Goal: Transaction & Acquisition: Book appointment/travel/reservation

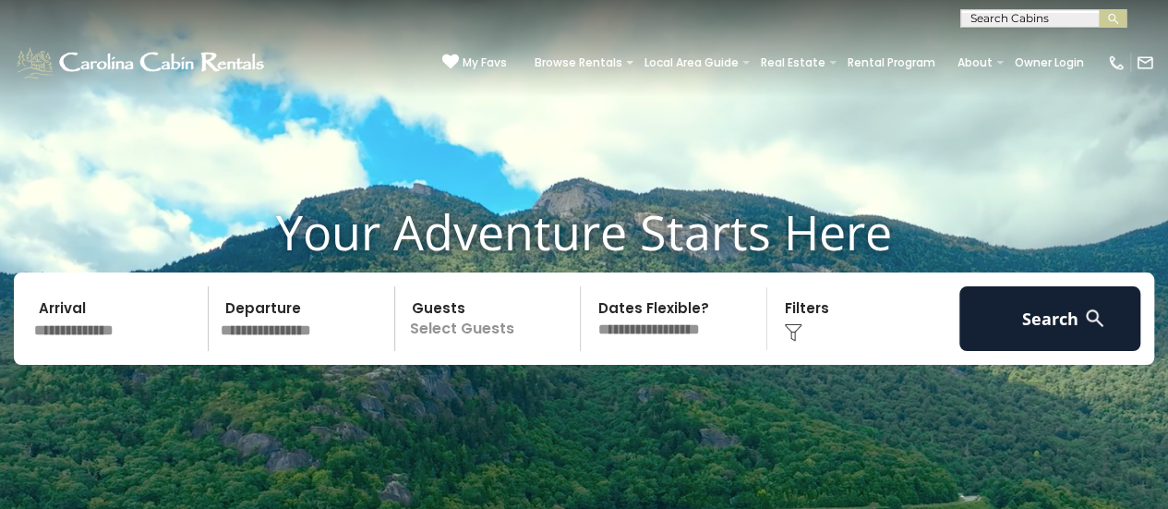
click at [129, 342] on input "text" at bounding box center [118, 318] width 181 height 65
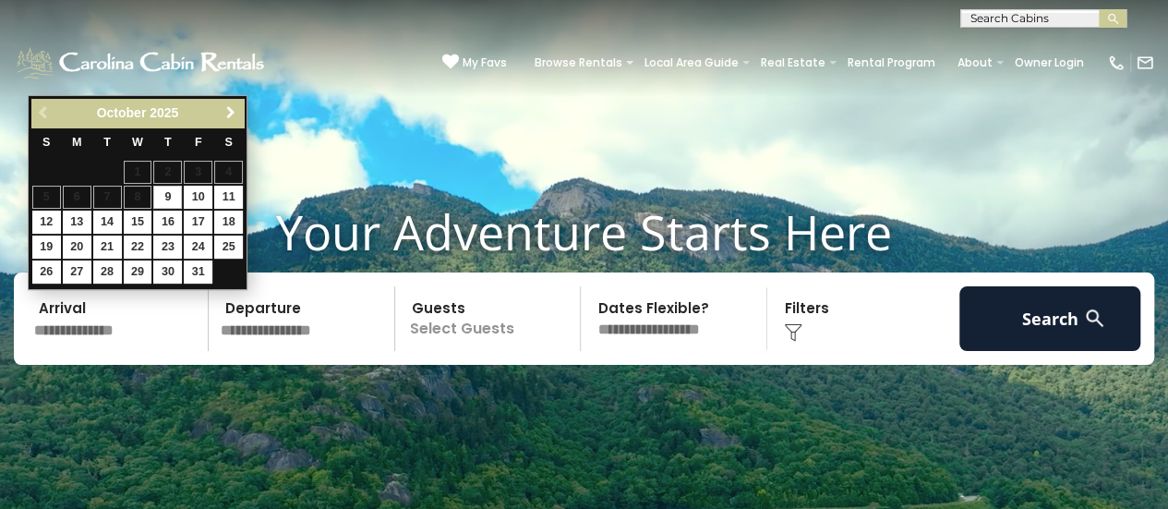
click at [231, 109] on span "Next" at bounding box center [230, 112] width 15 height 15
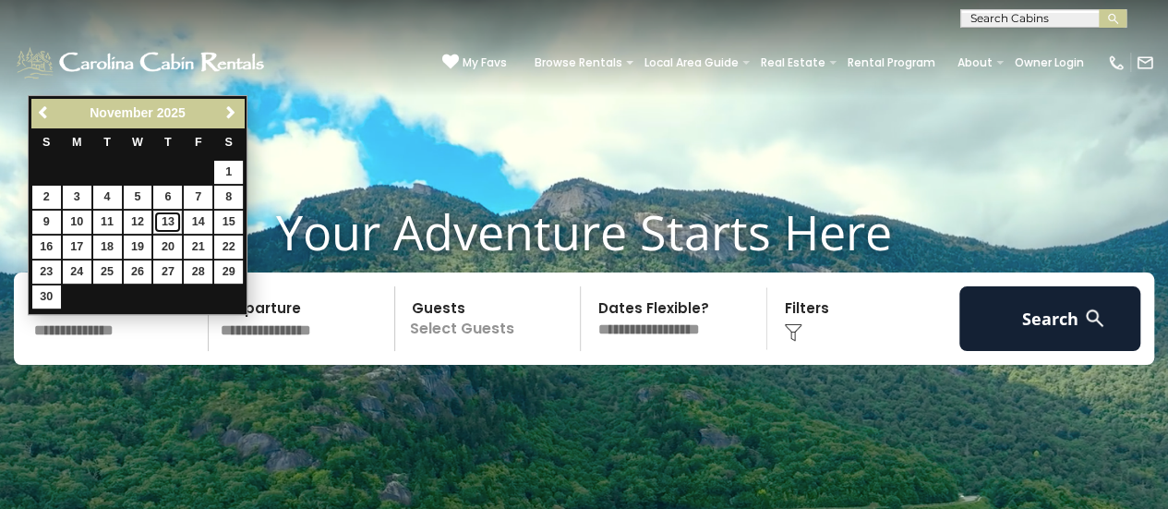
click at [170, 213] on link "13" at bounding box center [167, 221] width 29 height 23
type input "********"
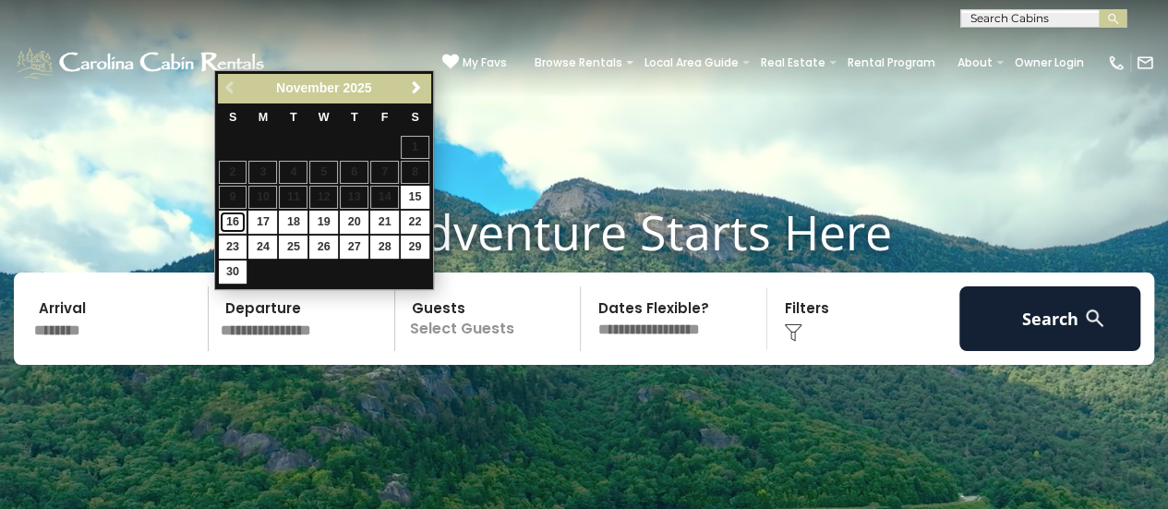
click at [233, 219] on link "16" at bounding box center [233, 221] width 29 height 23
type input "********"
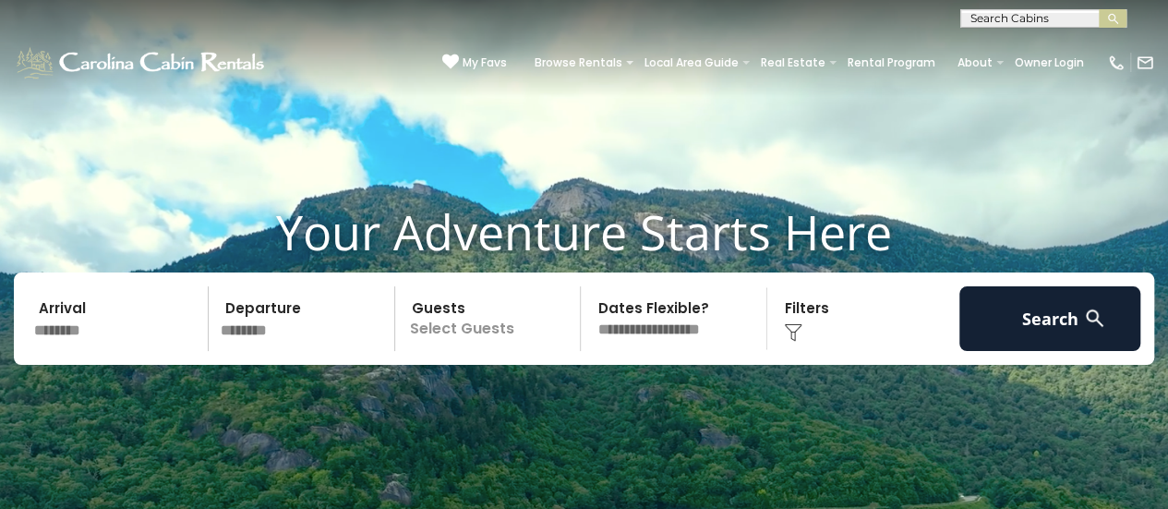
click at [500, 329] on p "Select Guests" at bounding box center [491, 318] width 180 height 65
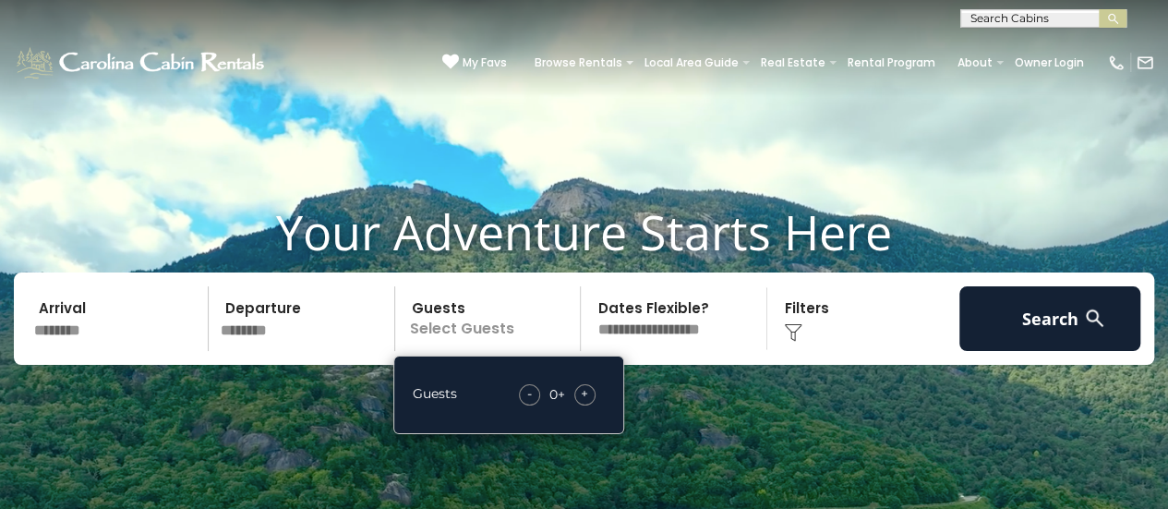
click at [585, 396] on span "+" at bounding box center [584, 393] width 7 height 18
click at [785, 331] on img at bounding box center [793, 332] width 18 height 18
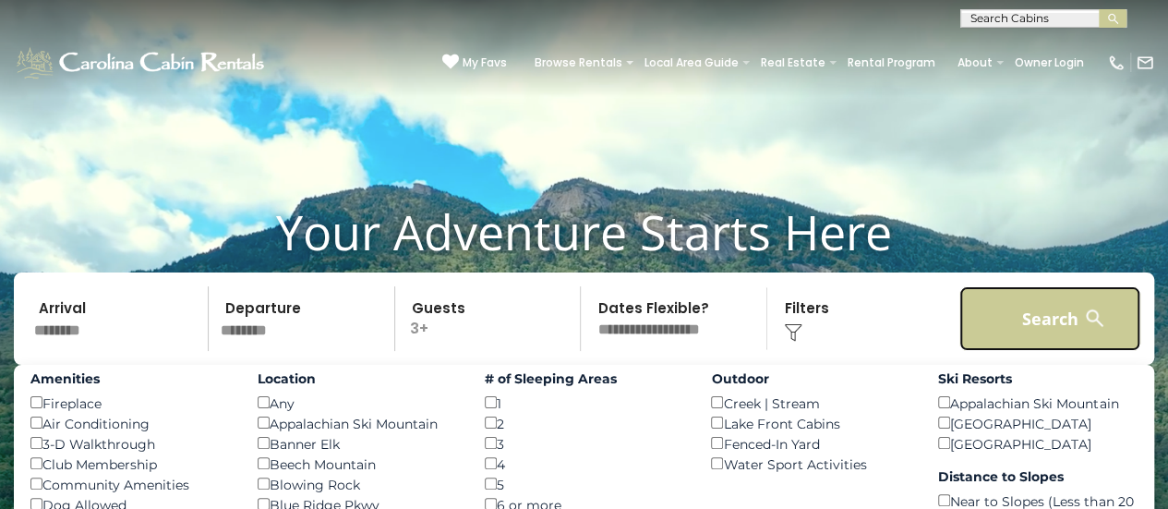
click at [1025, 311] on button "Search" at bounding box center [1049, 318] width 181 height 65
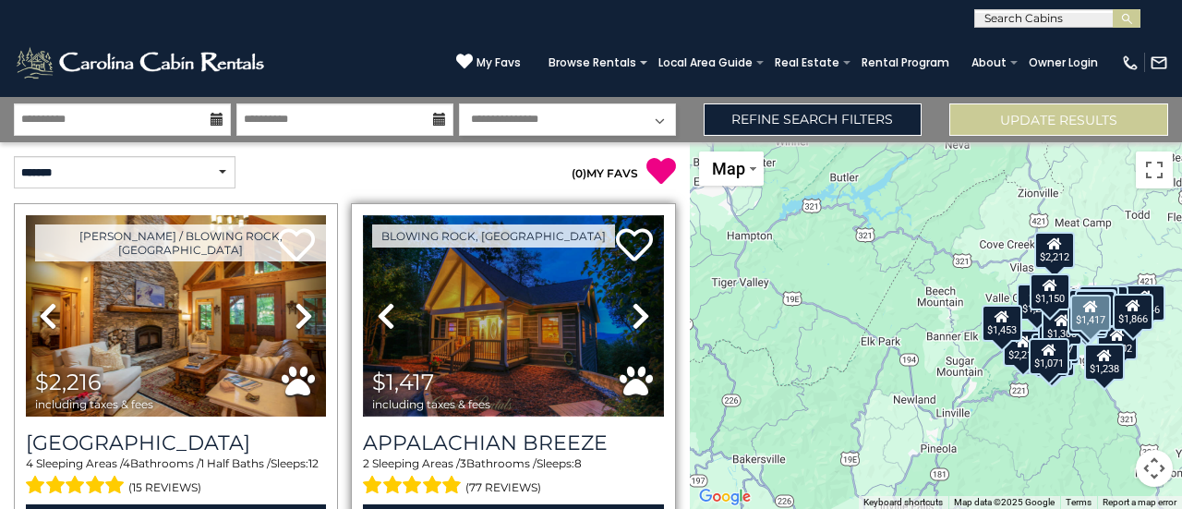
click at [480, 335] on img at bounding box center [513, 315] width 300 height 201
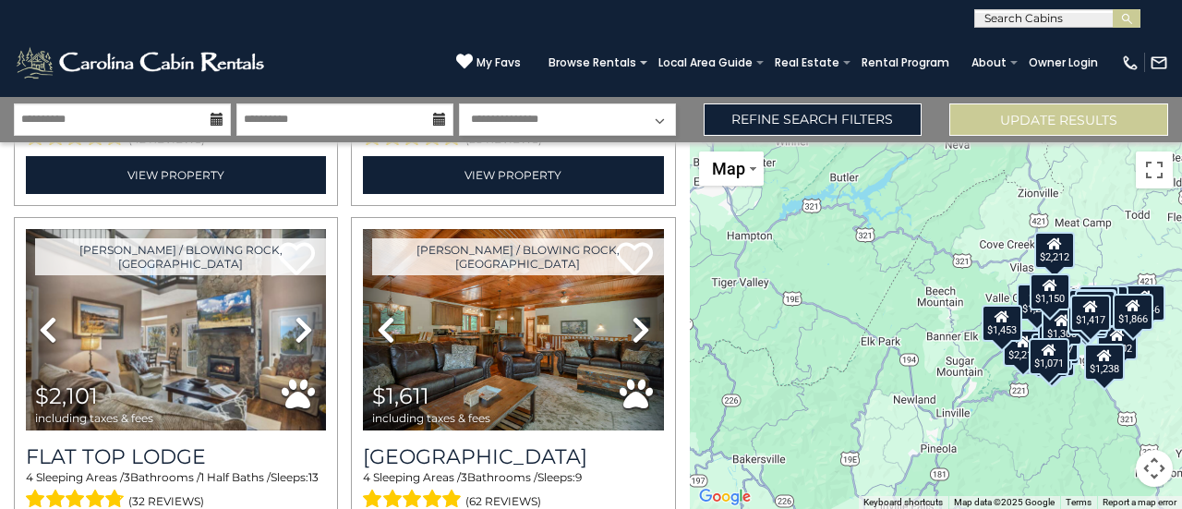
scroll to position [1093, 0]
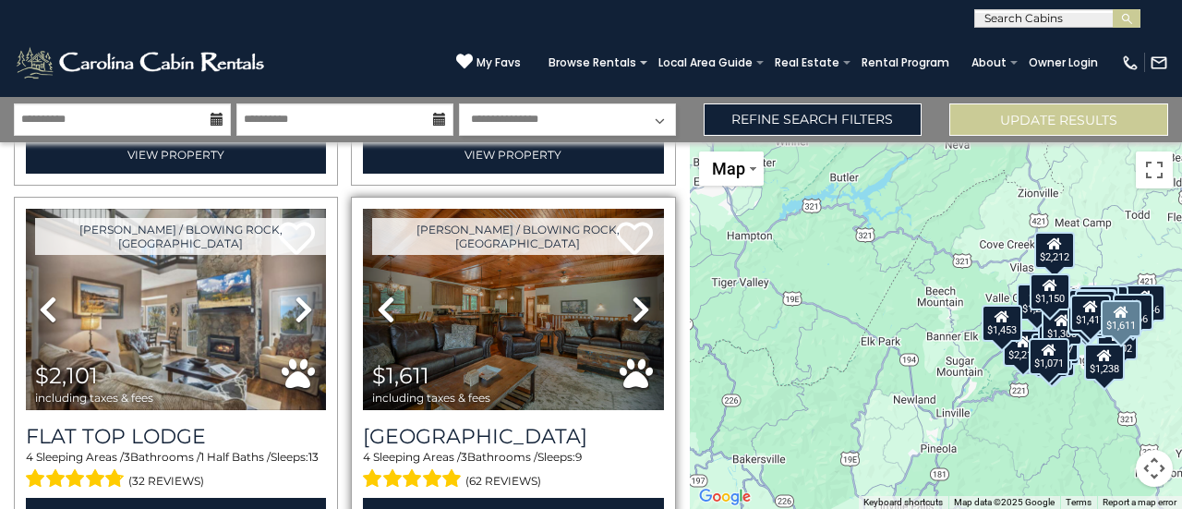
click at [620, 287] on link "Next" at bounding box center [640, 309] width 45 height 201
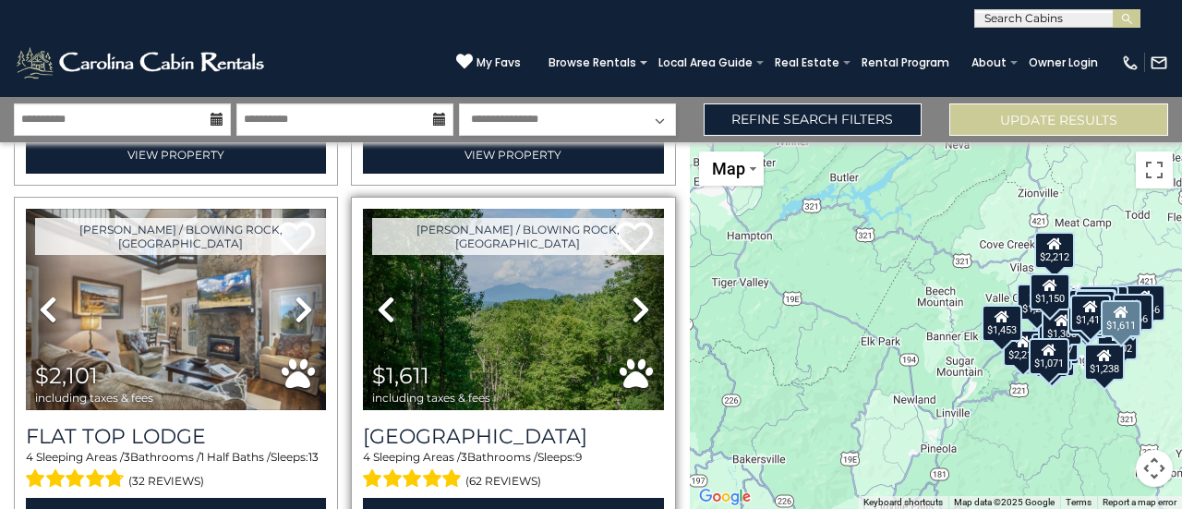
click at [620, 287] on link "Next" at bounding box center [640, 309] width 45 height 201
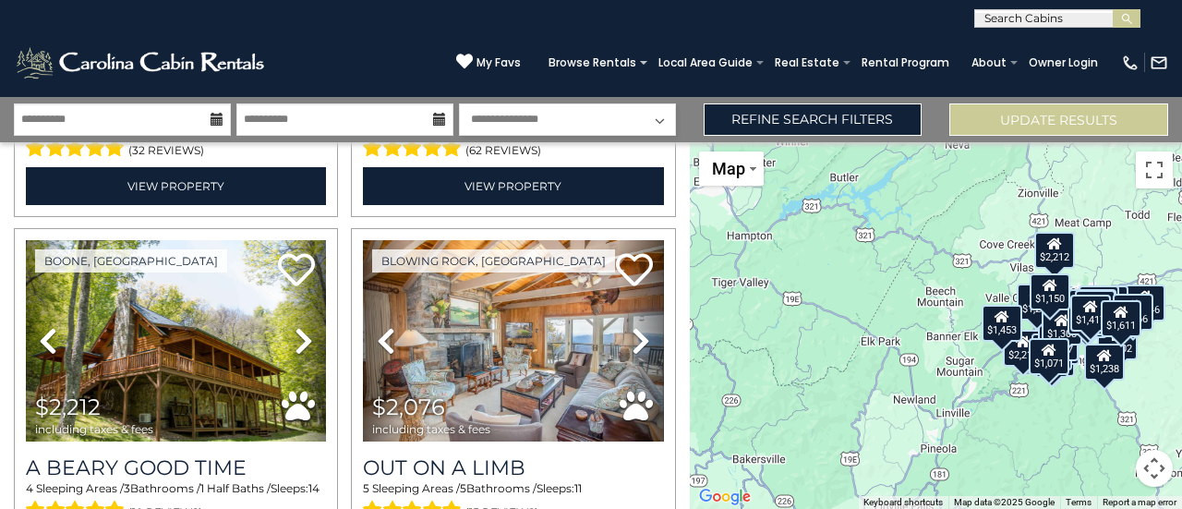
scroll to position [1434, 0]
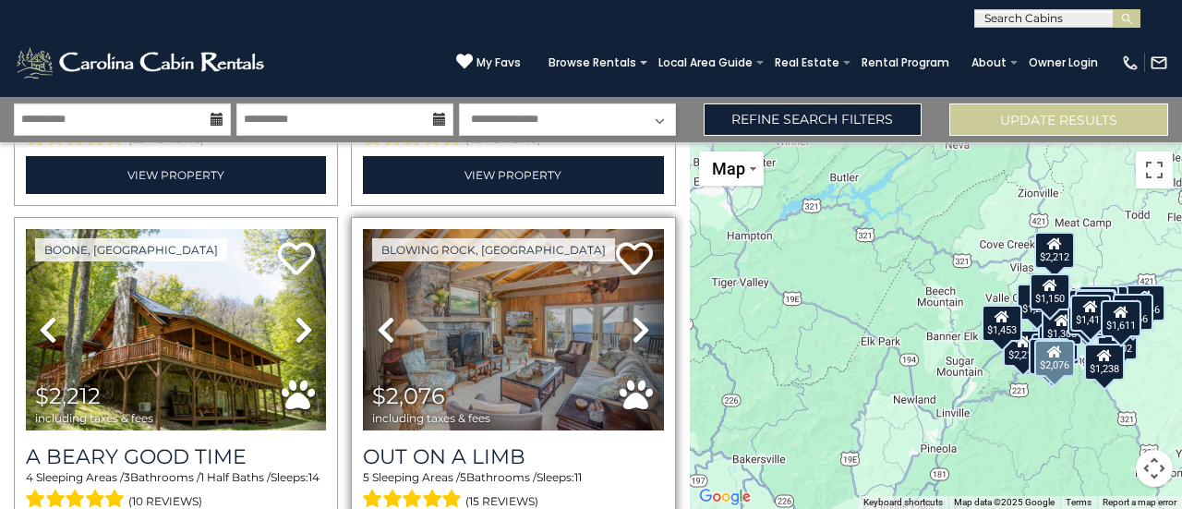
click at [631, 315] on icon at bounding box center [640, 330] width 18 height 30
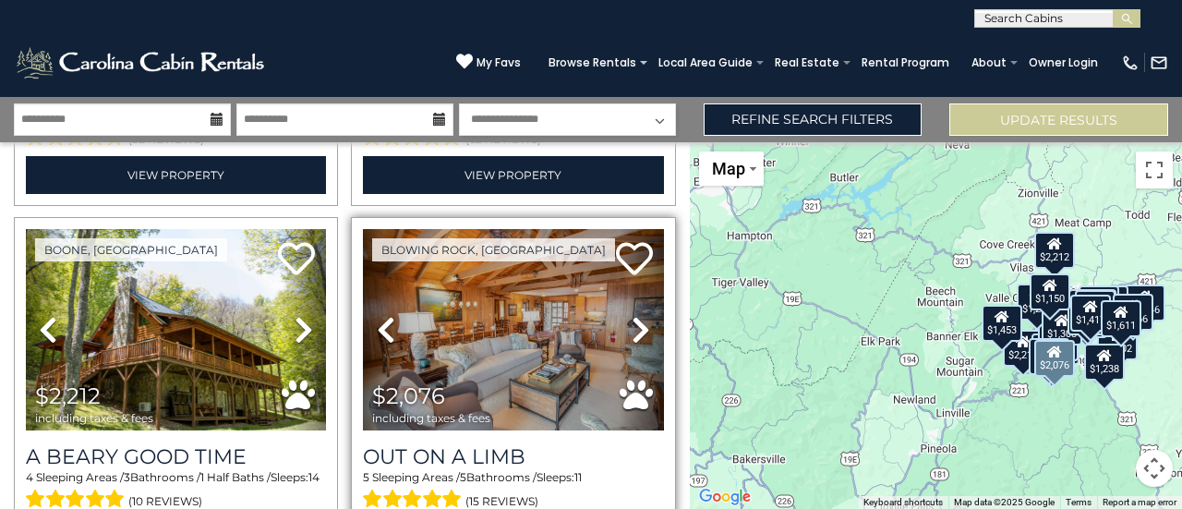
click at [631, 315] on icon at bounding box center [640, 330] width 18 height 30
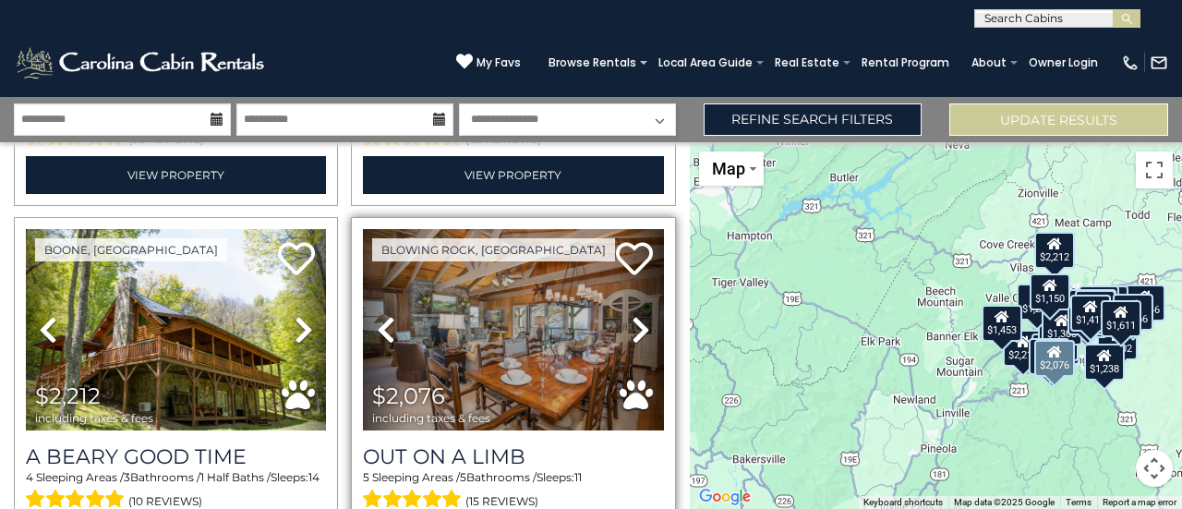
click at [631, 315] on icon at bounding box center [640, 330] width 18 height 30
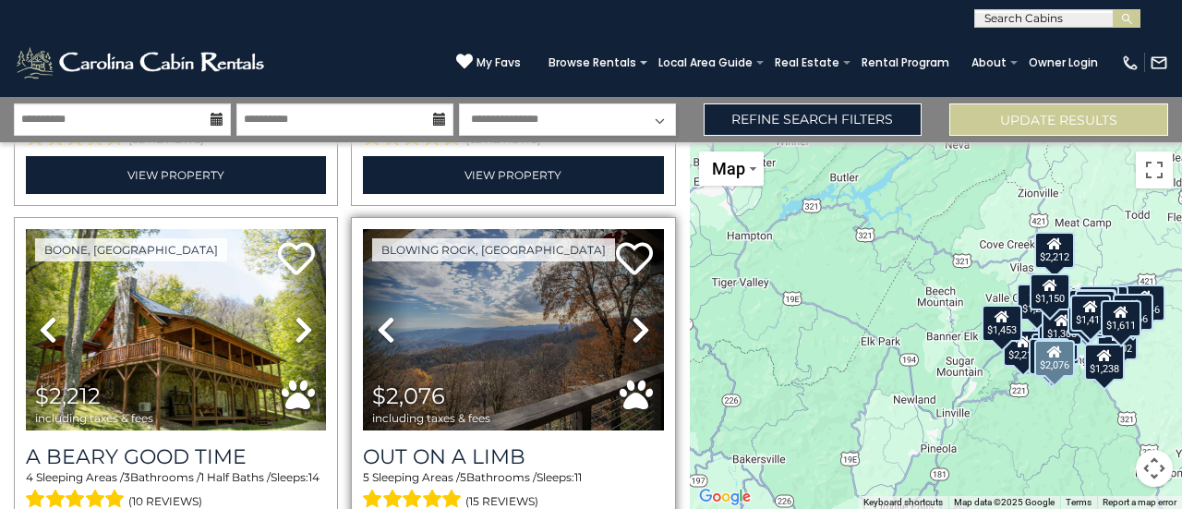
click at [631, 315] on icon at bounding box center [640, 330] width 18 height 30
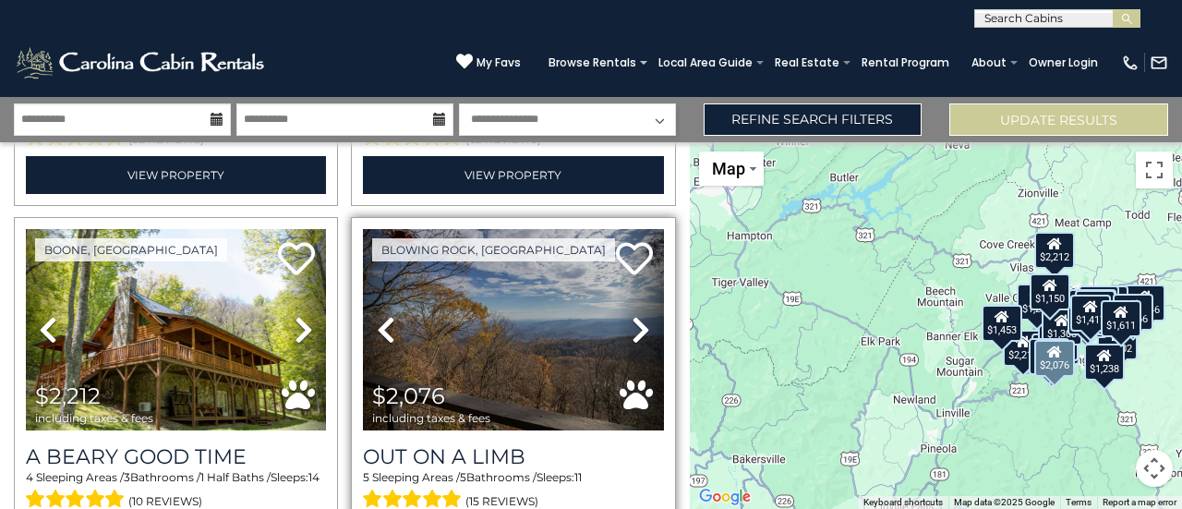
click at [631, 315] on icon at bounding box center [640, 330] width 18 height 30
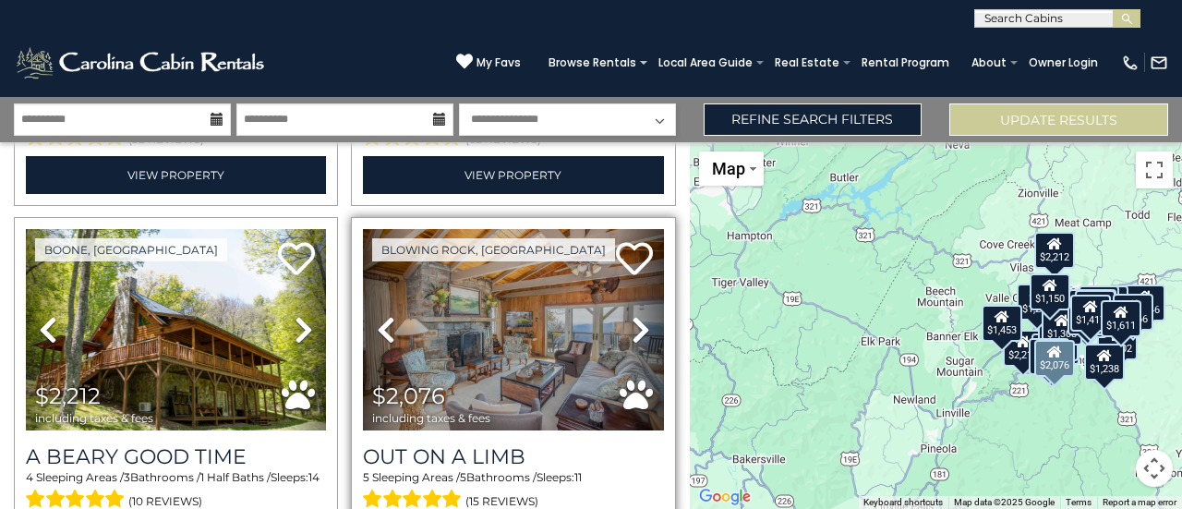
click at [631, 315] on icon at bounding box center [640, 330] width 18 height 30
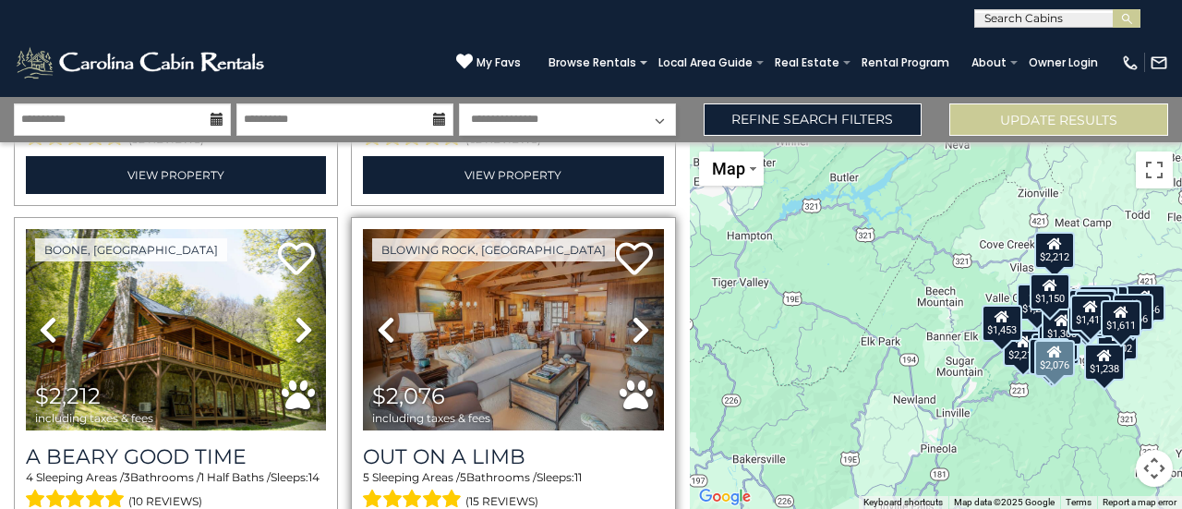
click at [631, 315] on icon at bounding box center [640, 330] width 18 height 30
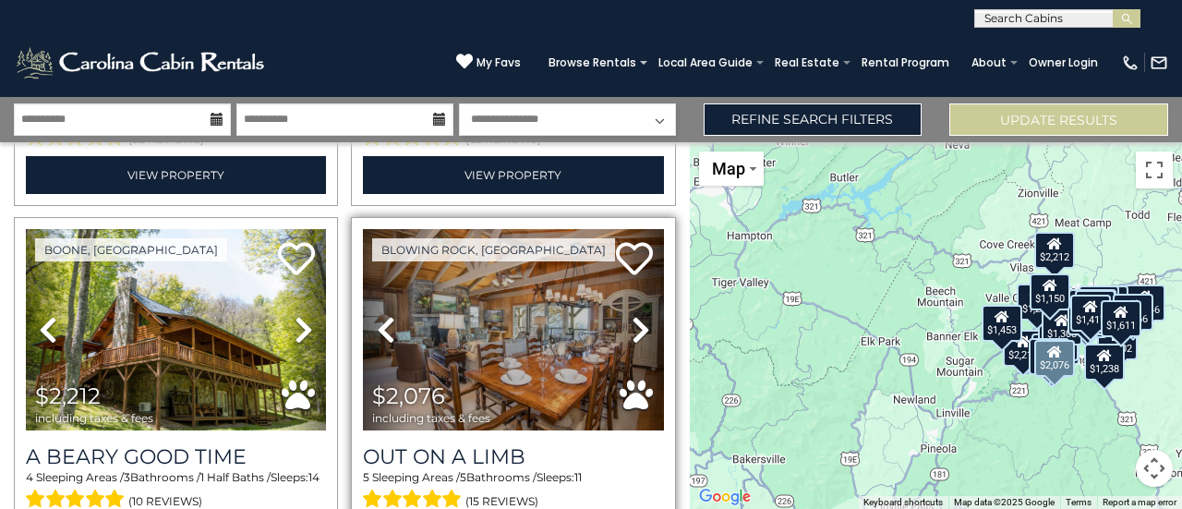
click at [631, 315] on icon at bounding box center [640, 330] width 18 height 30
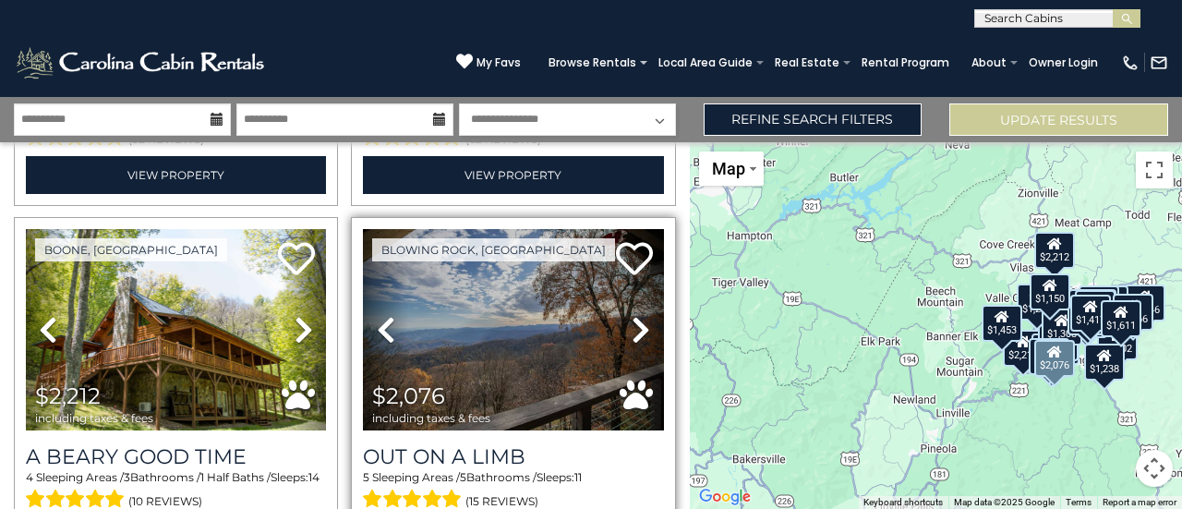
click at [631, 315] on icon at bounding box center [640, 330] width 18 height 30
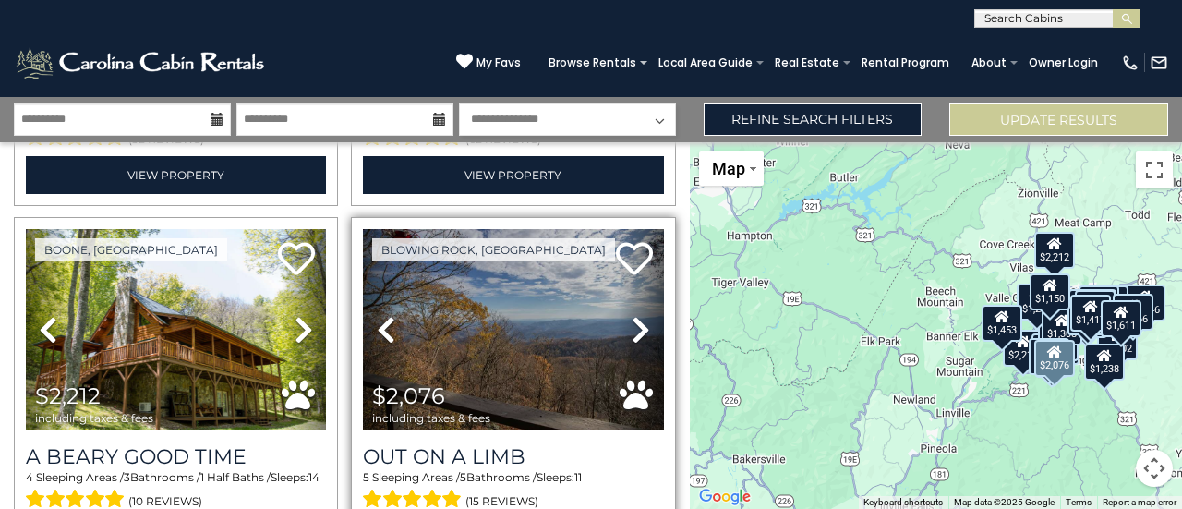
click at [631, 315] on icon at bounding box center [640, 330] width 18 height 30
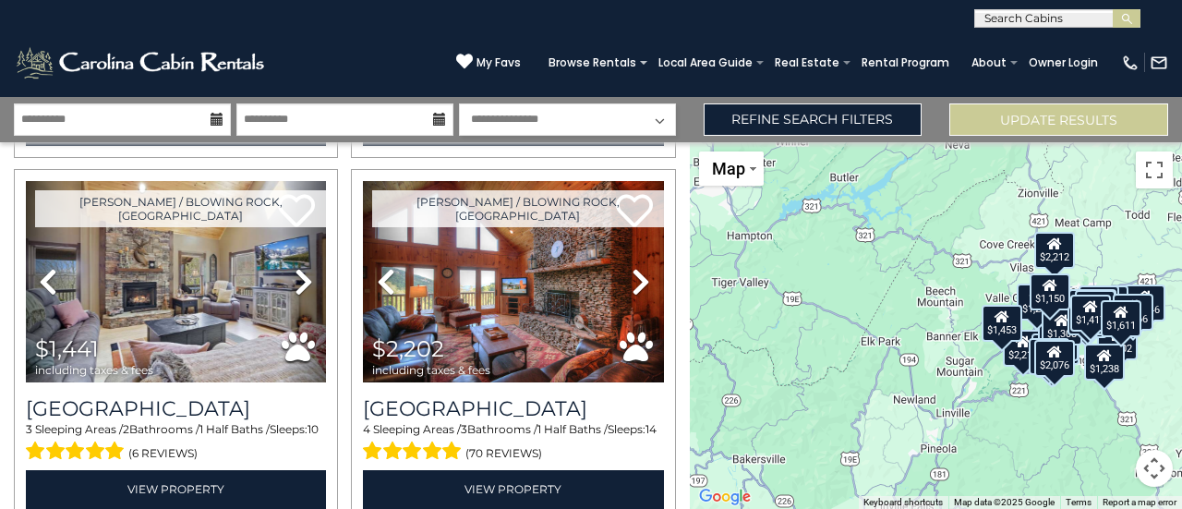
scroll to position [1854, 0]
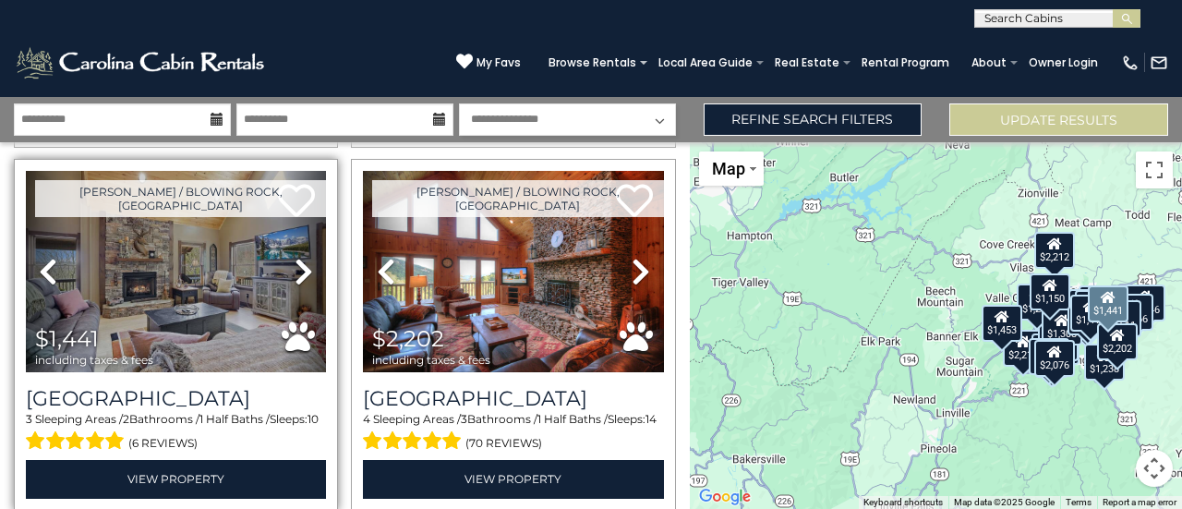
click at [299, 257] on icon at bounding box center [303, 272] width 18 height 30
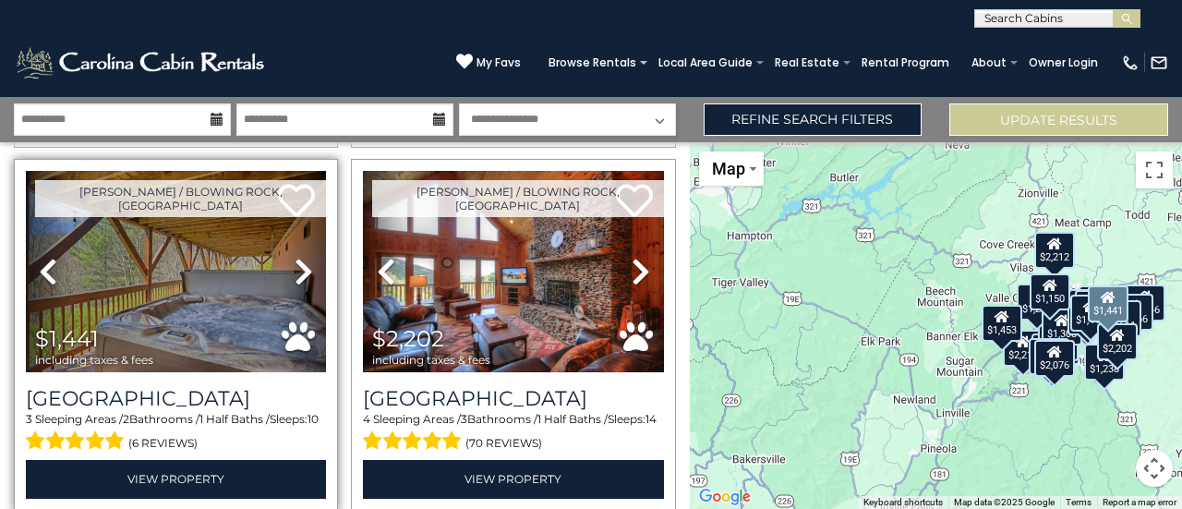
click at [299, 257] on icon at bounding box center [303, 272] width 18 height 30
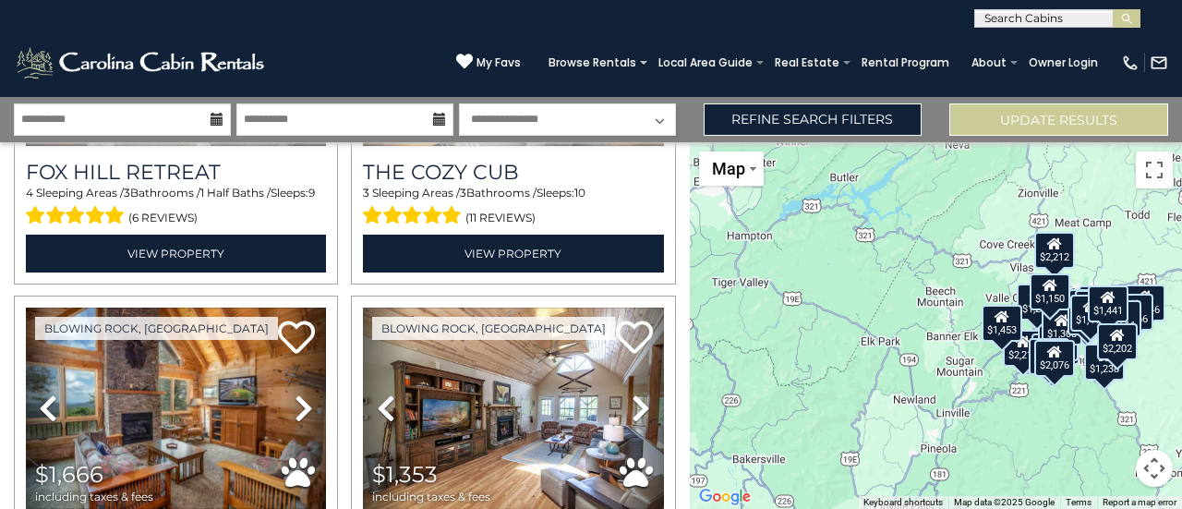
scroll to position [2512, 0]
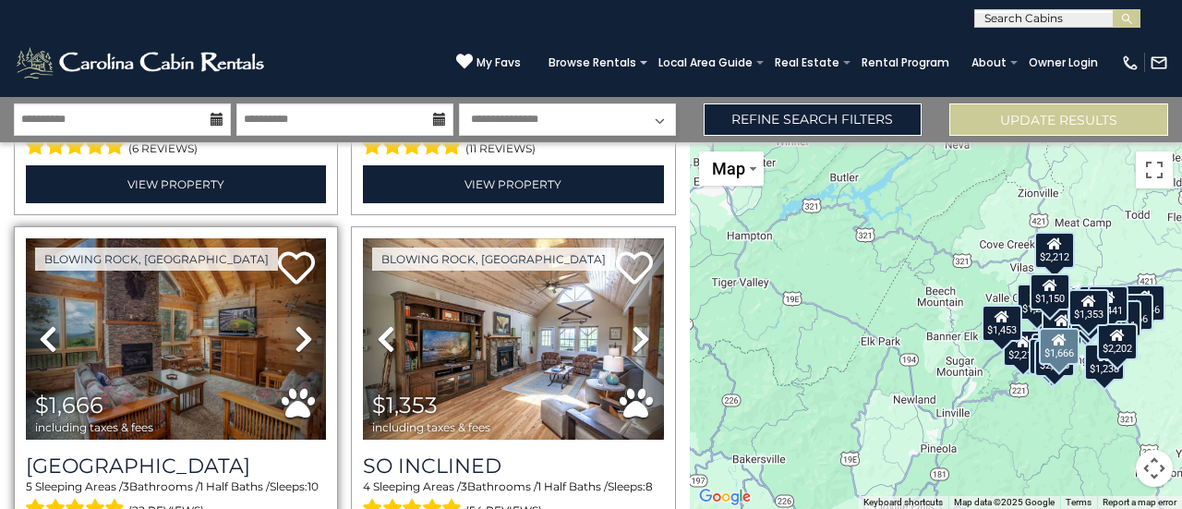
click at [301, 324] on icon at bounding box center [303, 339] width 18 height 30
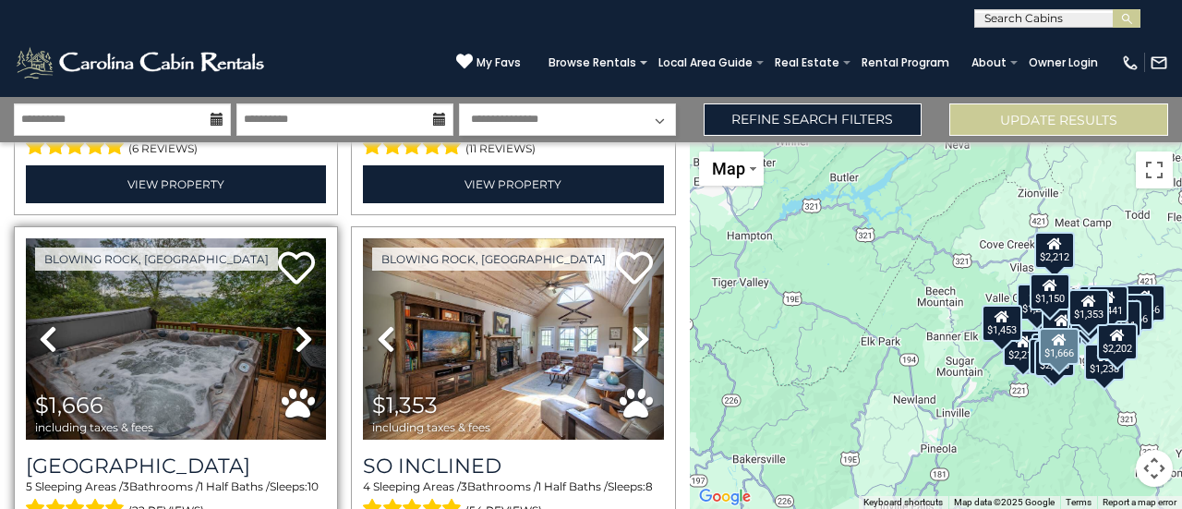
click at [301, 324] on icon at bounding box center [303, 339] width 18 height 30
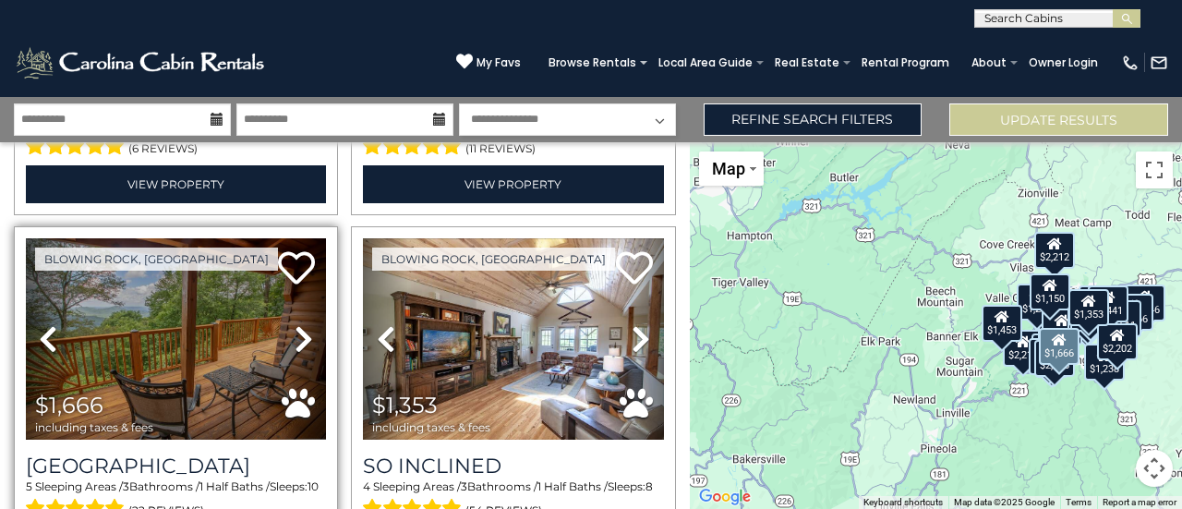
click at [301, 324] on icon at bounding box center [303, 339] width 18 height 30
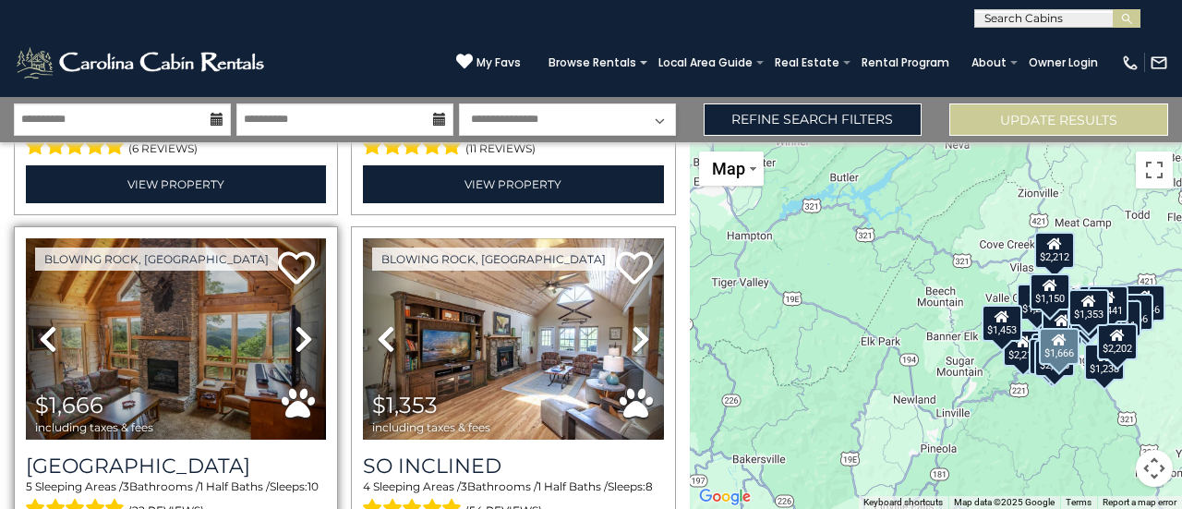
click at [297, 324] on icon at bounding box center [303, 339] width 18 height 30
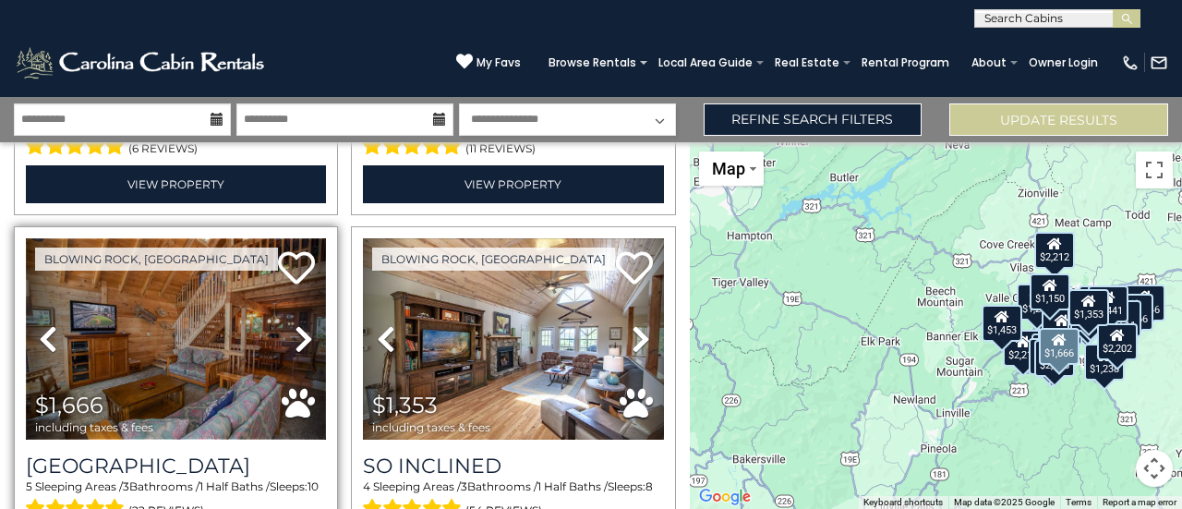
click at [154, 287] on img at bounding box center [176, 338] width 300 height 201
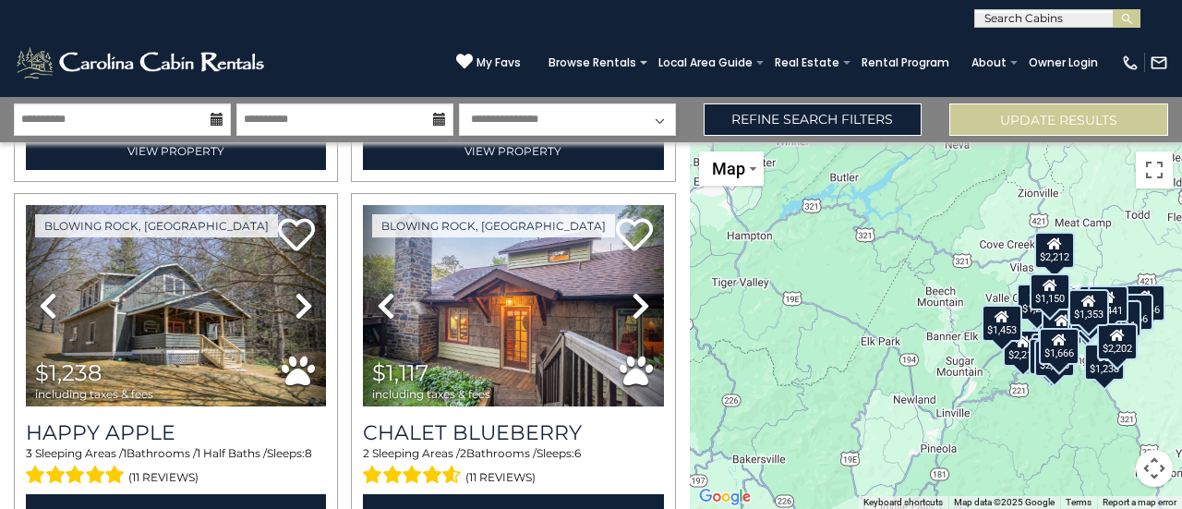
scroll to position [3259, 0]
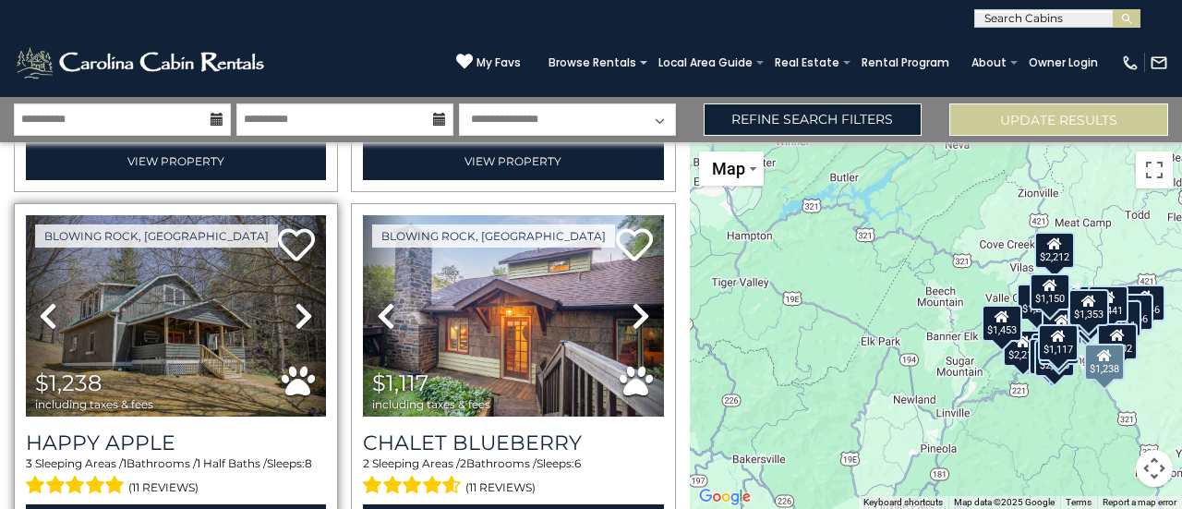
click at [301, 301] on icon at bounding box center [303, 316] width 18 height 30
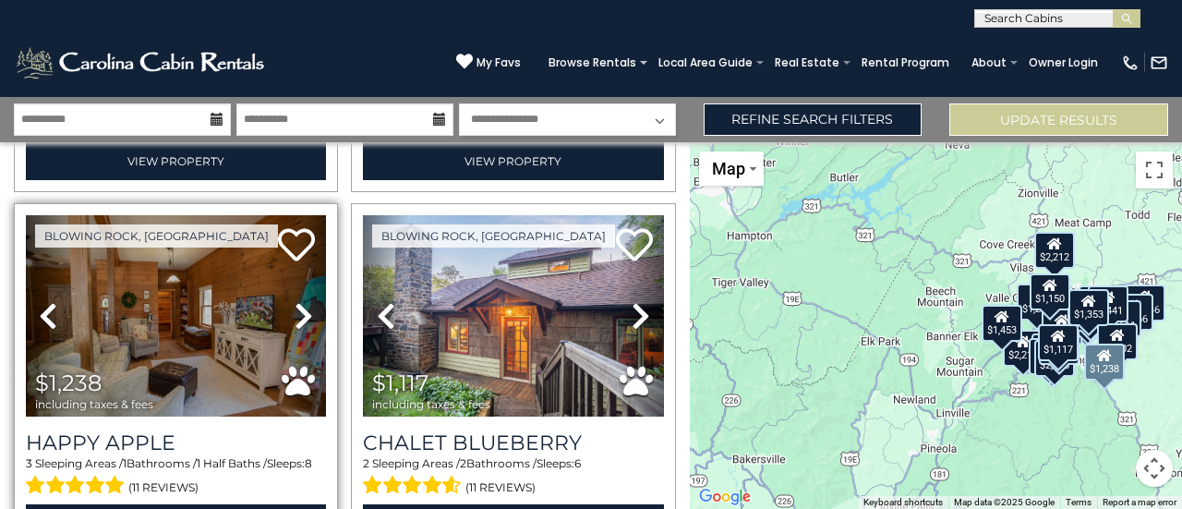
click at [301, 301] on icon at bounding box center [303, 316] width 18 height 30
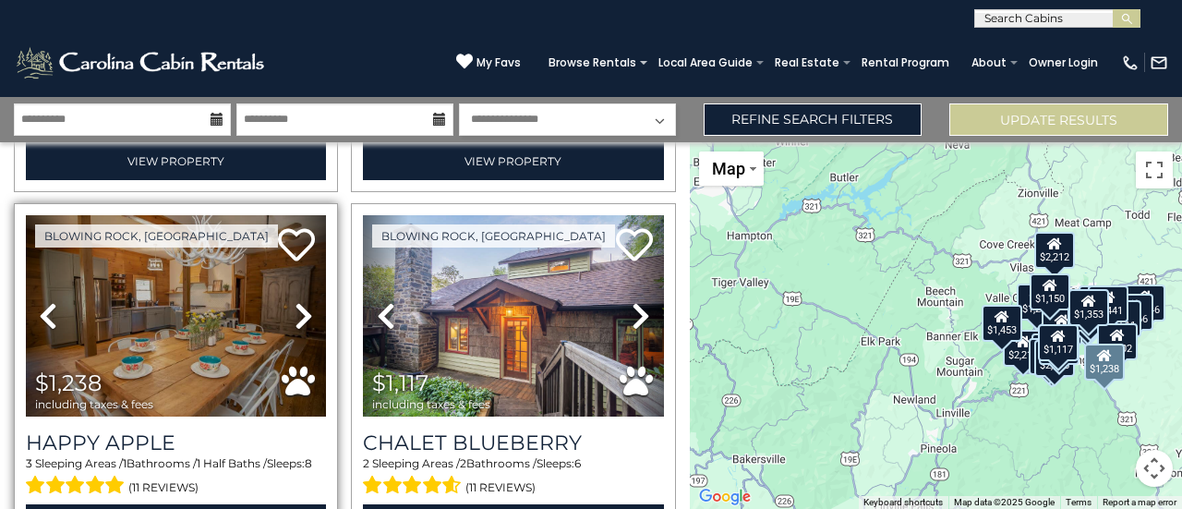
click at [301, 301] on icon at bounding box center [303, 316] width 18 height 30
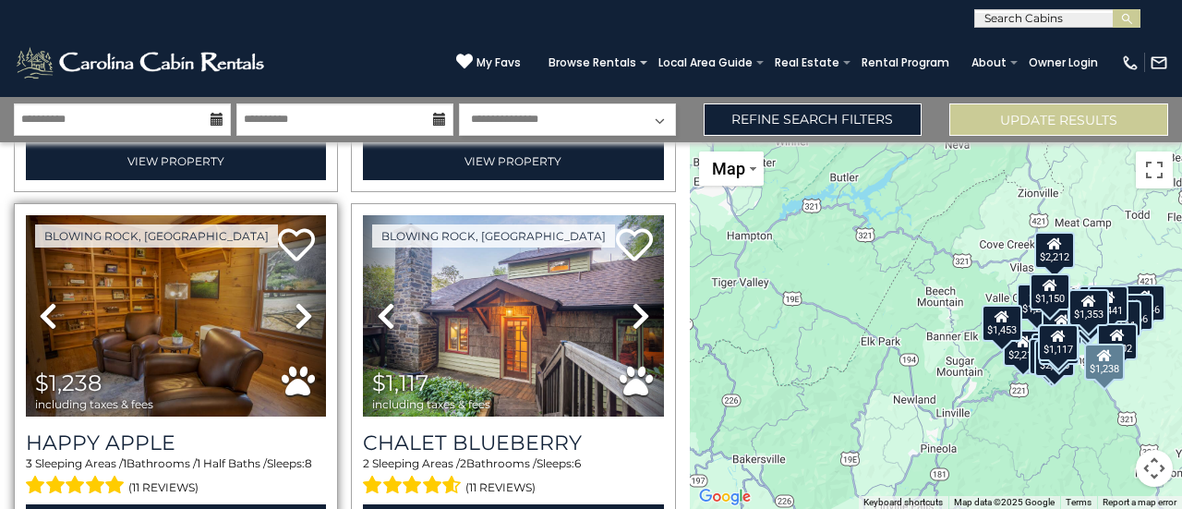
click at [301, 301] on icon at bounding box center [303, 316] width 18 height 30
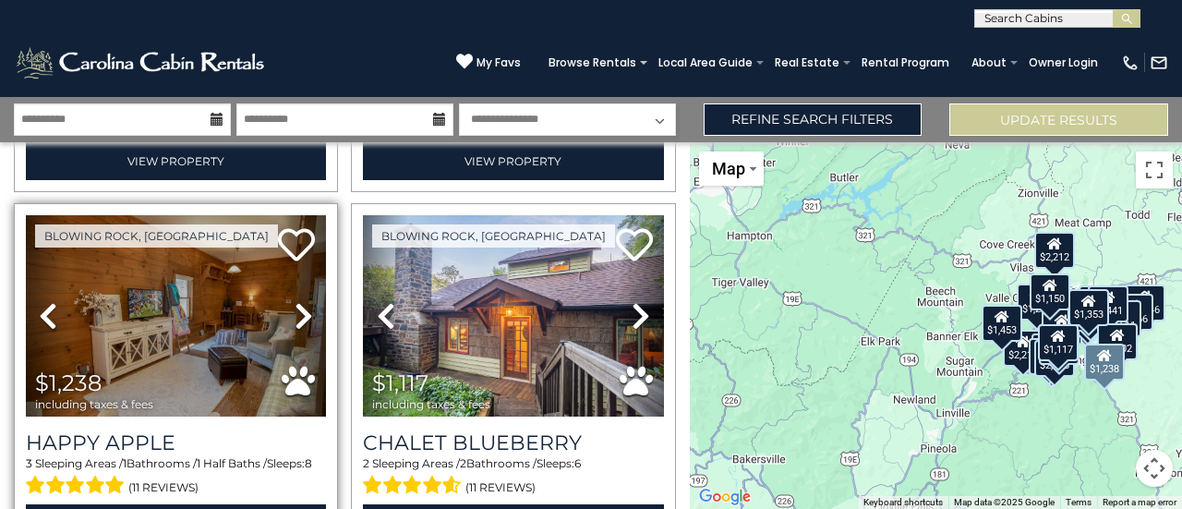
click at [301, 301] on icon at bounding box center [303, 316] width 18 height 30
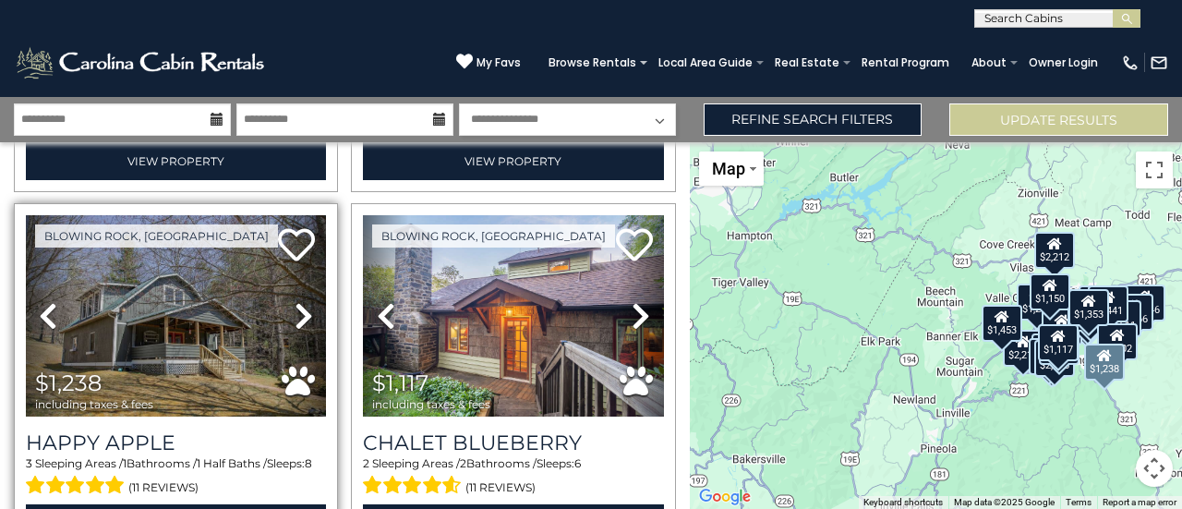
click at [301, 301] on icon at bounding box center [303, 316] width 18 height 30
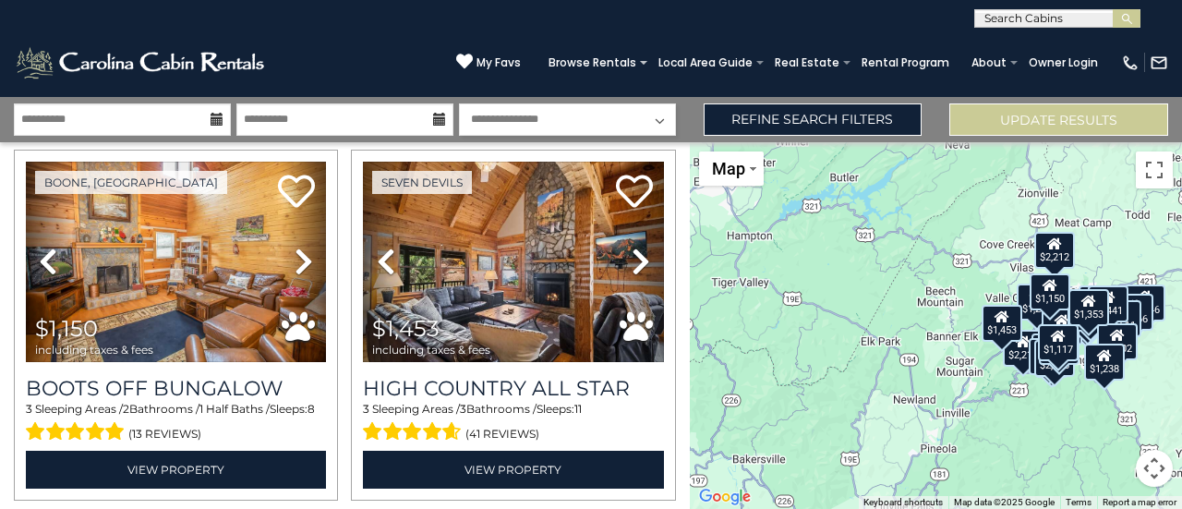
scroll to position [5173, 0]
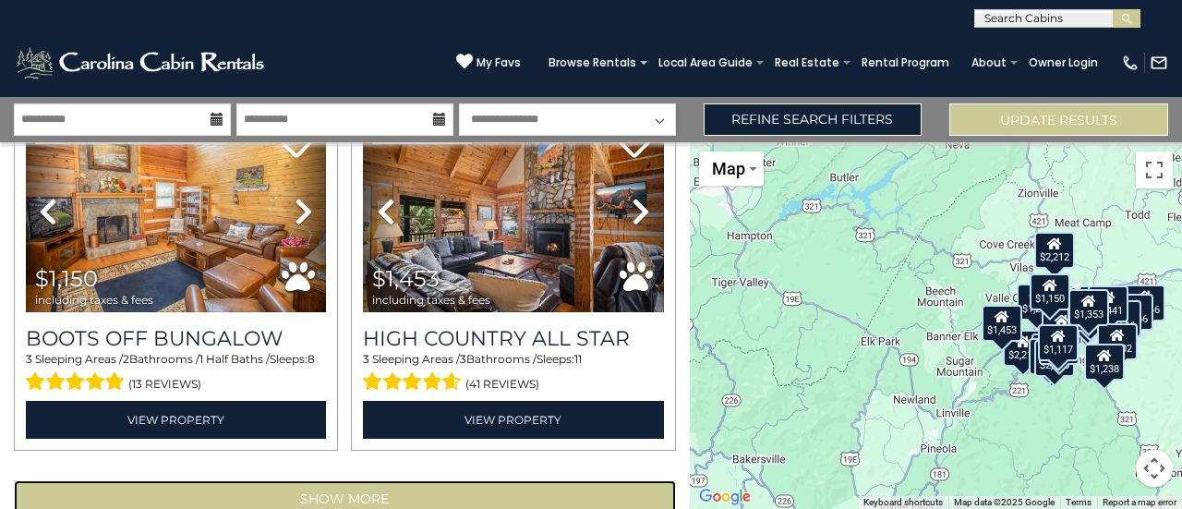
click at [354, 480] on button "Show More" at bounding box center [345, 498] width 662 height 37
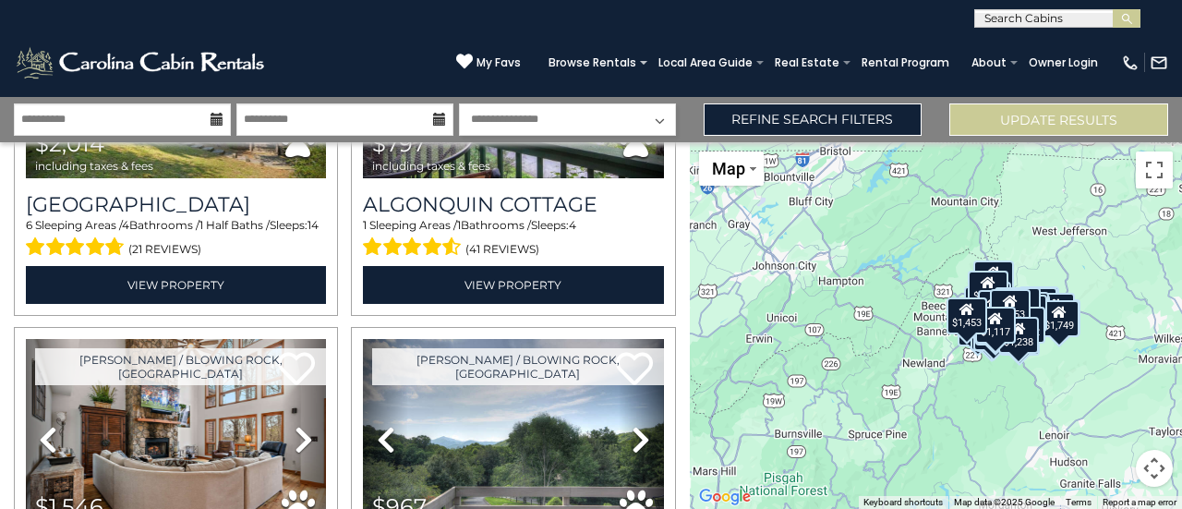
scroll to position [6098, 0]
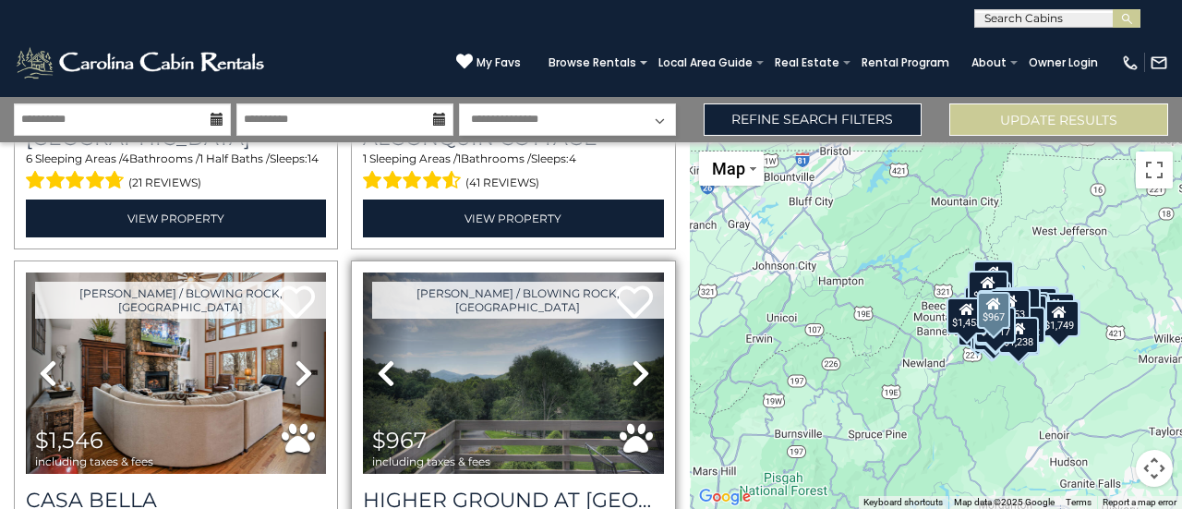
click at [631, 358] on icon at bounding box center [640, 373] width 18 height 30
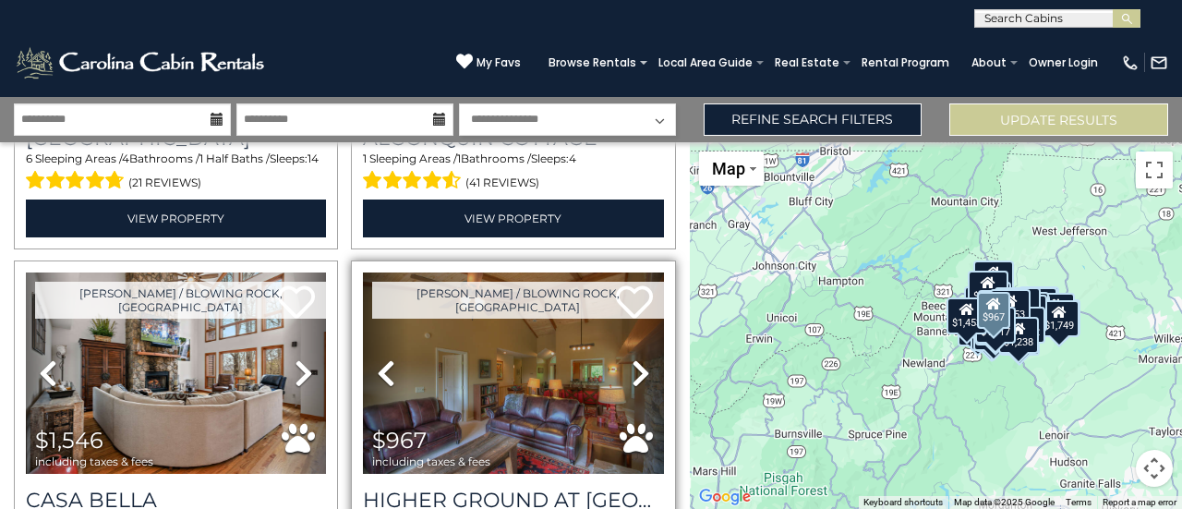
click at [631, 358] on icon at bounding box center [640, 373] width 18 height 30
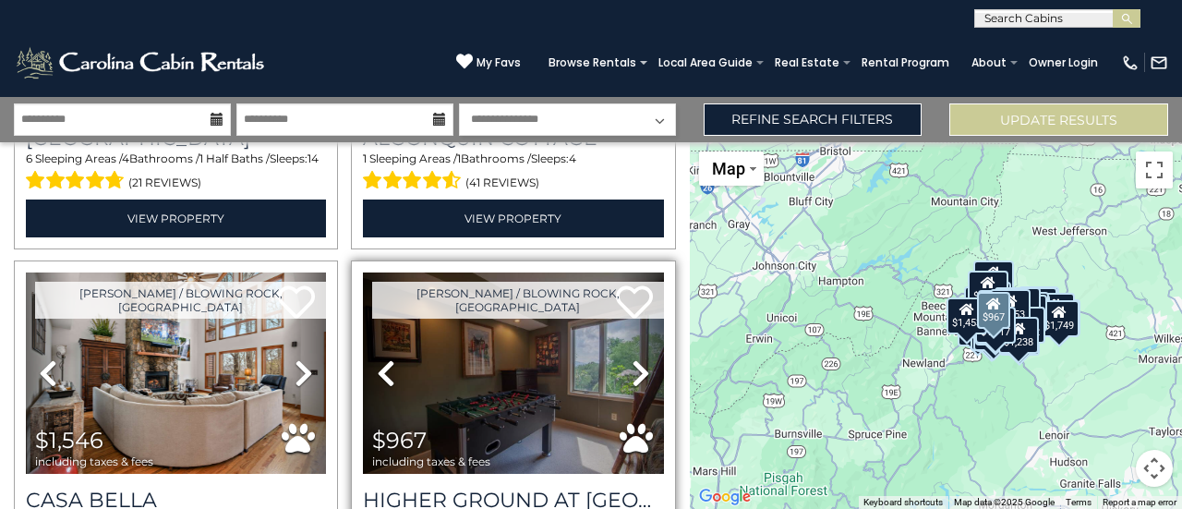
click at [631, 358] on icon at bounding box center [640, 373] width 18 height 30
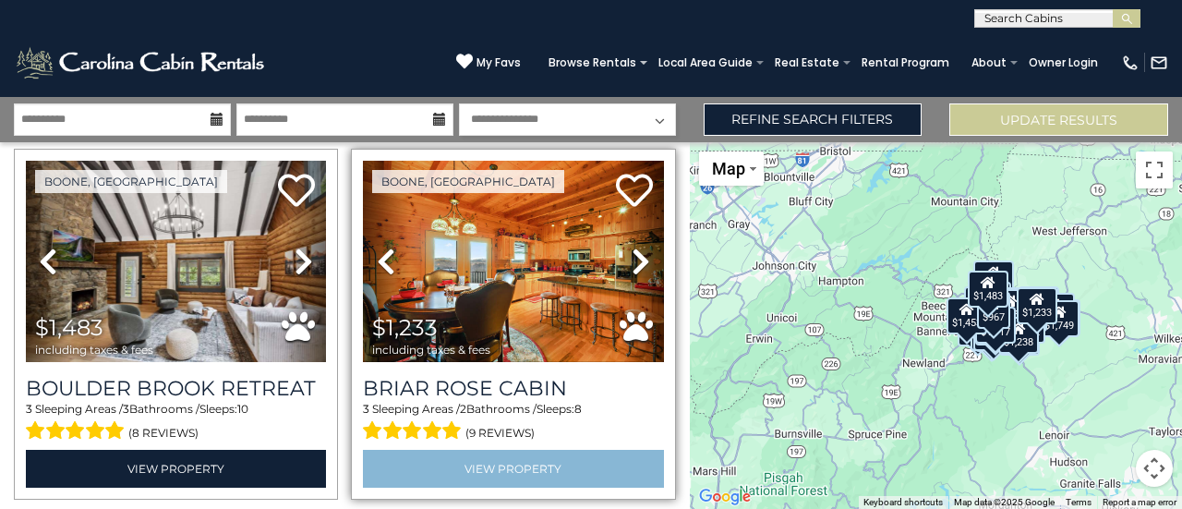
scroll to position [7279, 0]
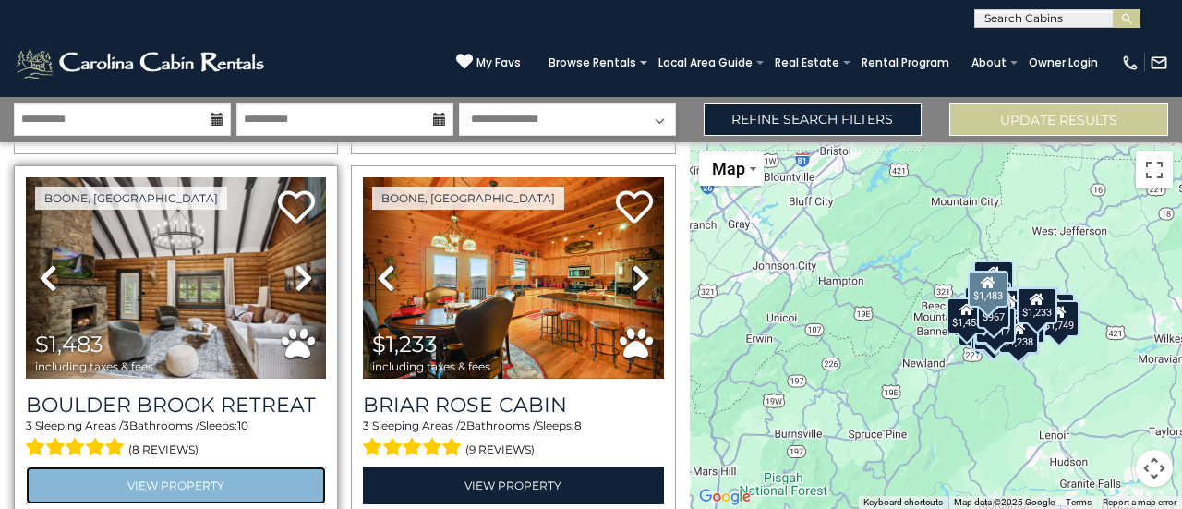
click at [181, 466] on link "View Property" at bounding box center [176, 485] width 300 height 38
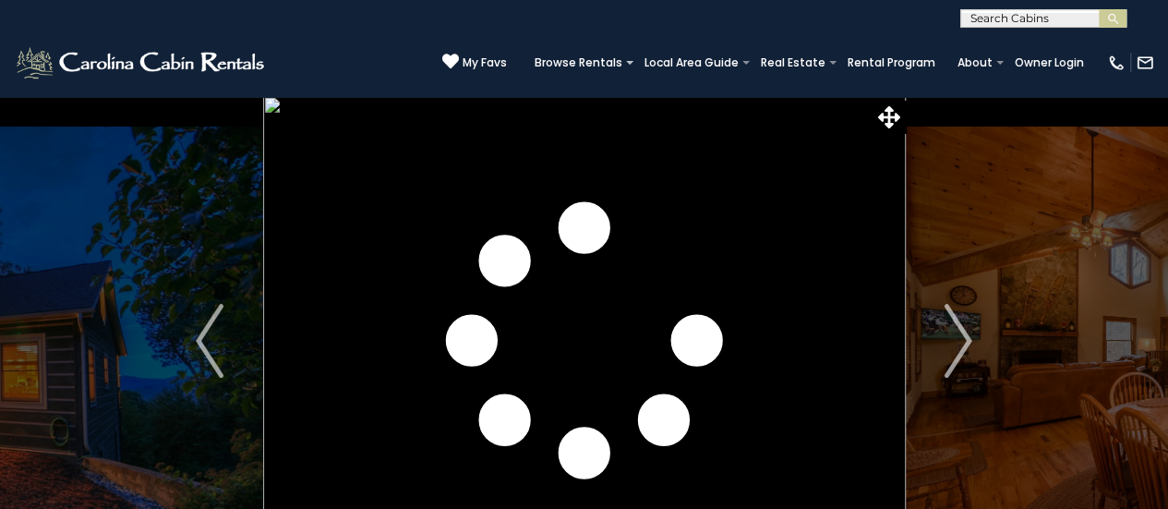
click at [953, 342] on img "Next" at bounding box center [958, 341] width 28 height 74
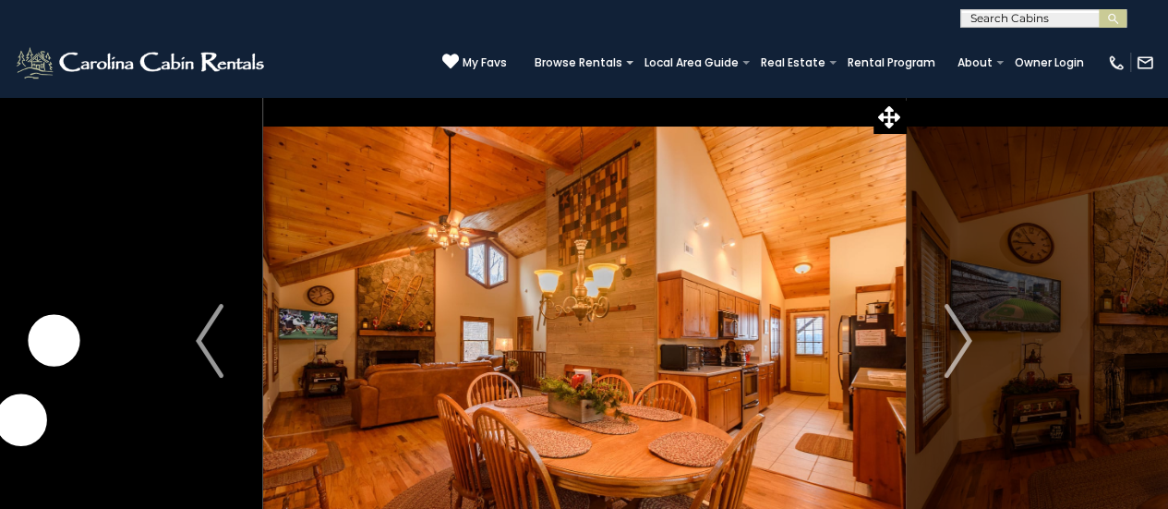
click at [953, 342] on img "Next" at bounding box center [958, 341] width 28 height 74
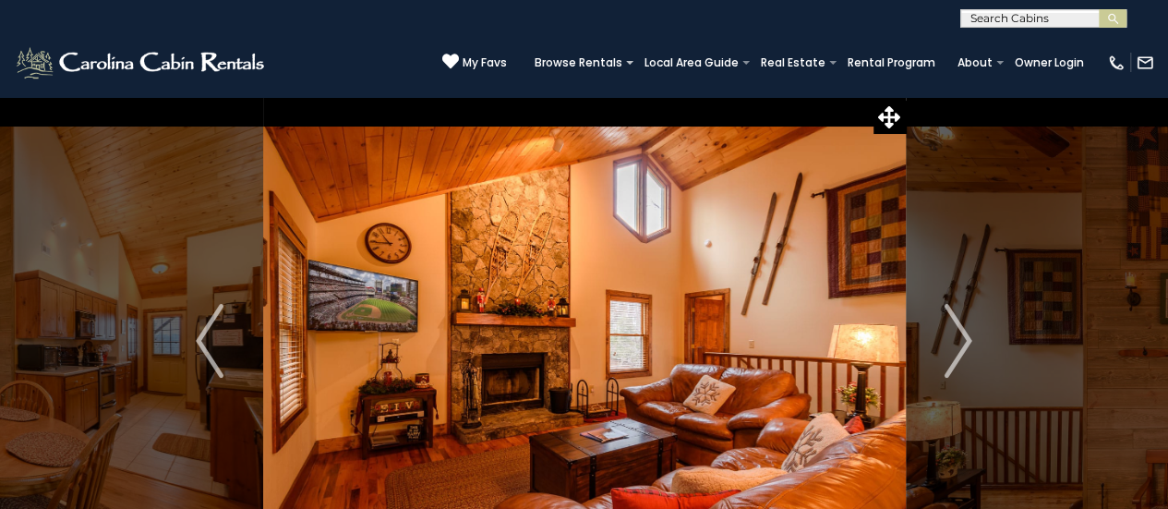
click at [953, 342] on img "Next" at bounding box center [958, 341] width 28 height 74
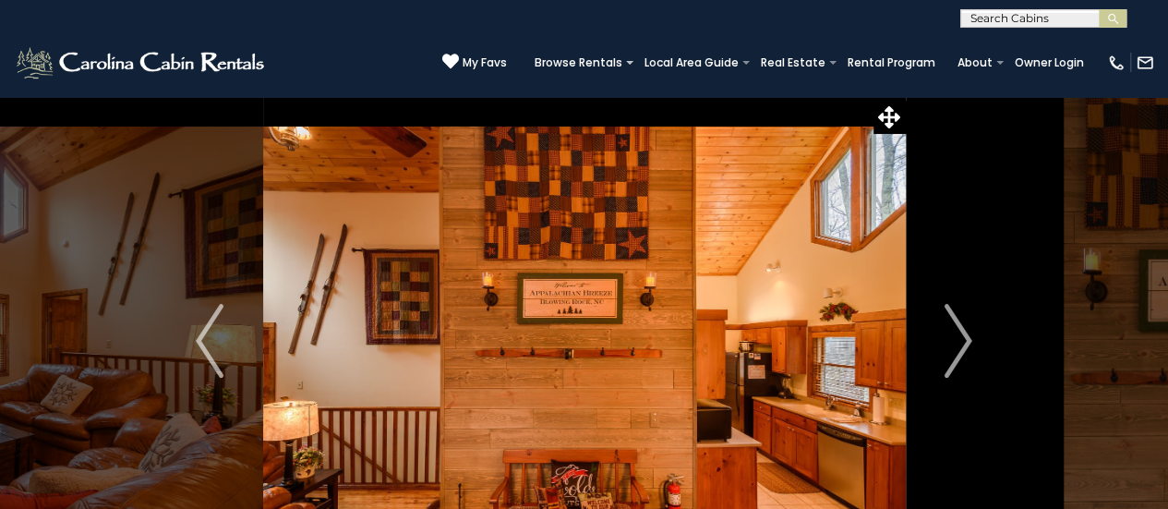
click at [953, 342] on img "Next" at bounding box center [958, 341] width 28 height 74
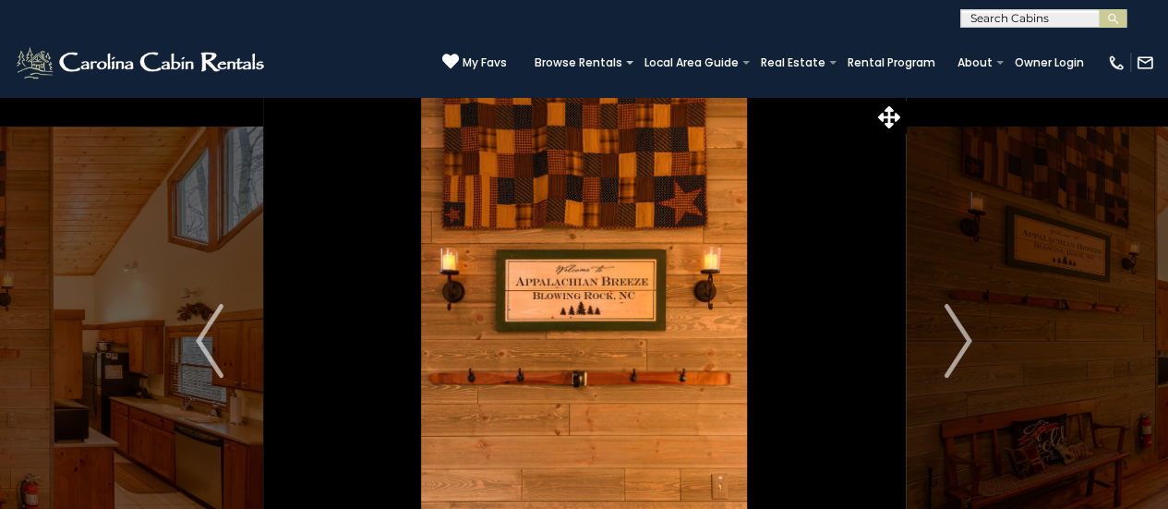
click at [953, 342] on img "Next" at bounding box center [958, 341] width 28 height 74
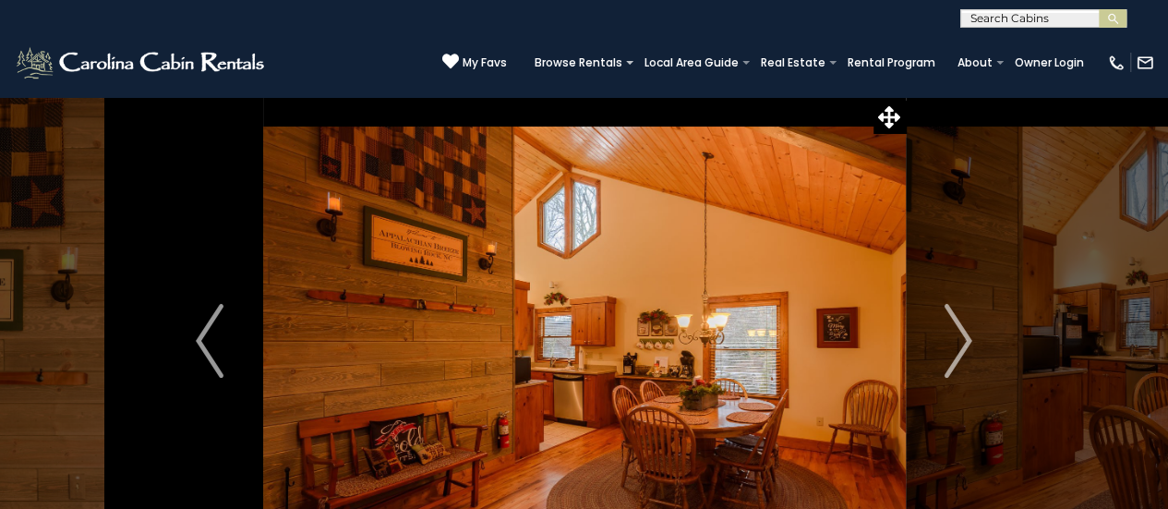
click at [953, 342] on img "Next" at bounding box center [958, 341] width 28 height 74
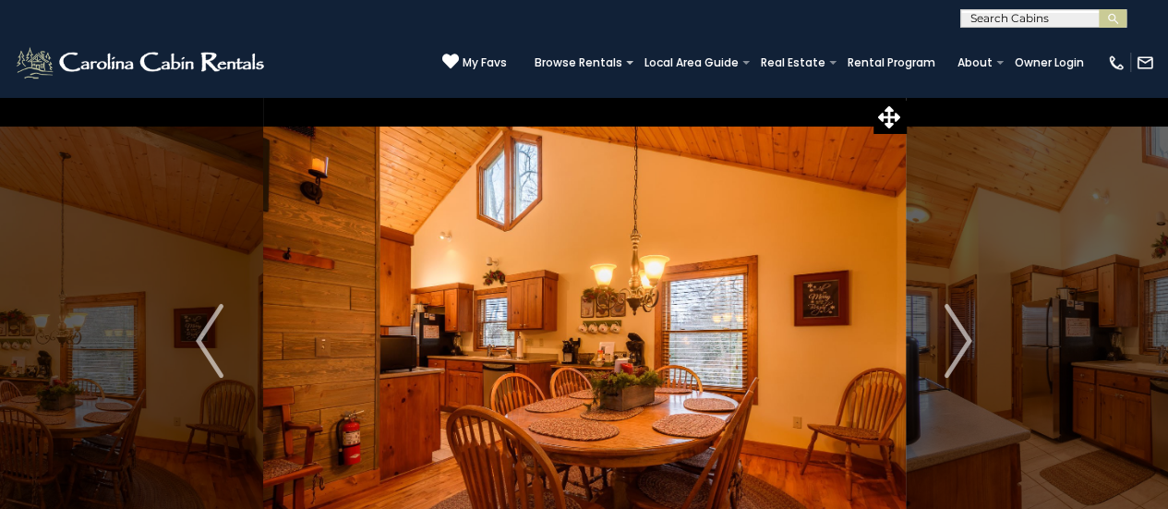
click at [953, 342] on img "Next" at bounding box center [958, 341] width 28 height 74
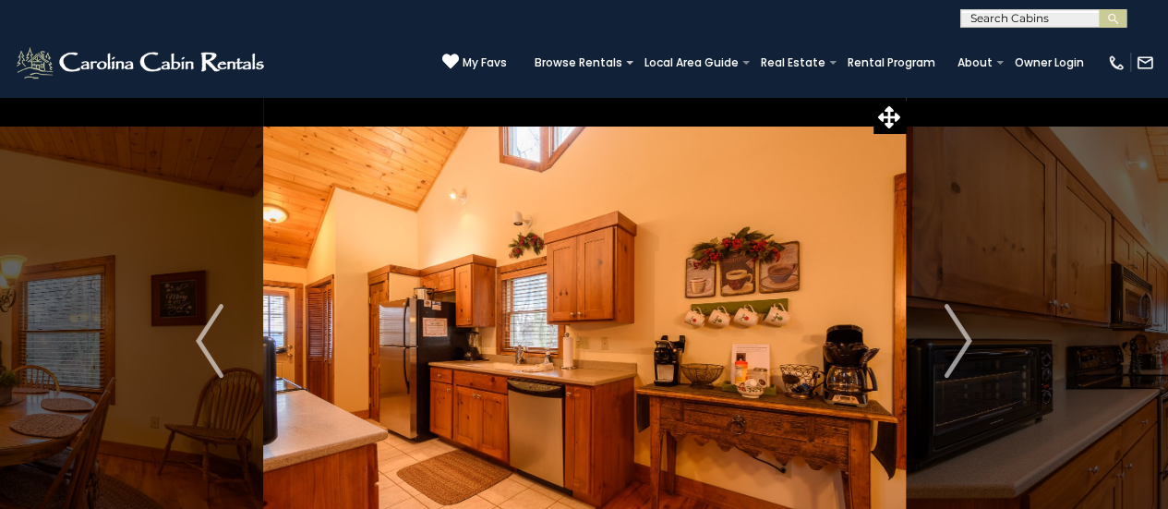
click at [953, 342] on img "Next" at bounding box center [958, 341] width 28 height 74
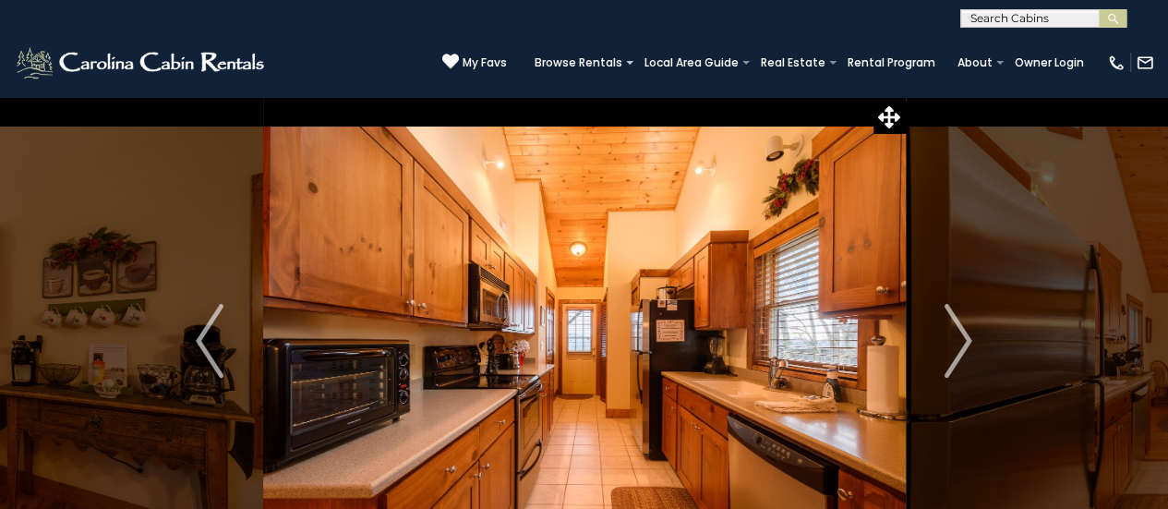
click at [953, 342] on img "Next" at bounding box center [958, 341] width 28 height 74
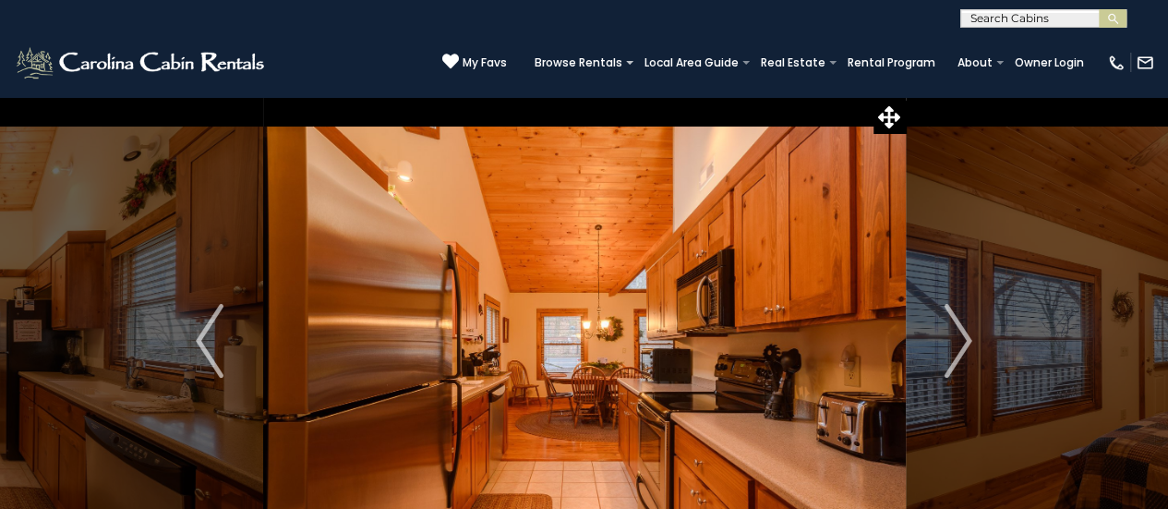
click at [953, 342] on img "Next" at bounding box center [958, 341] width 28 height 74
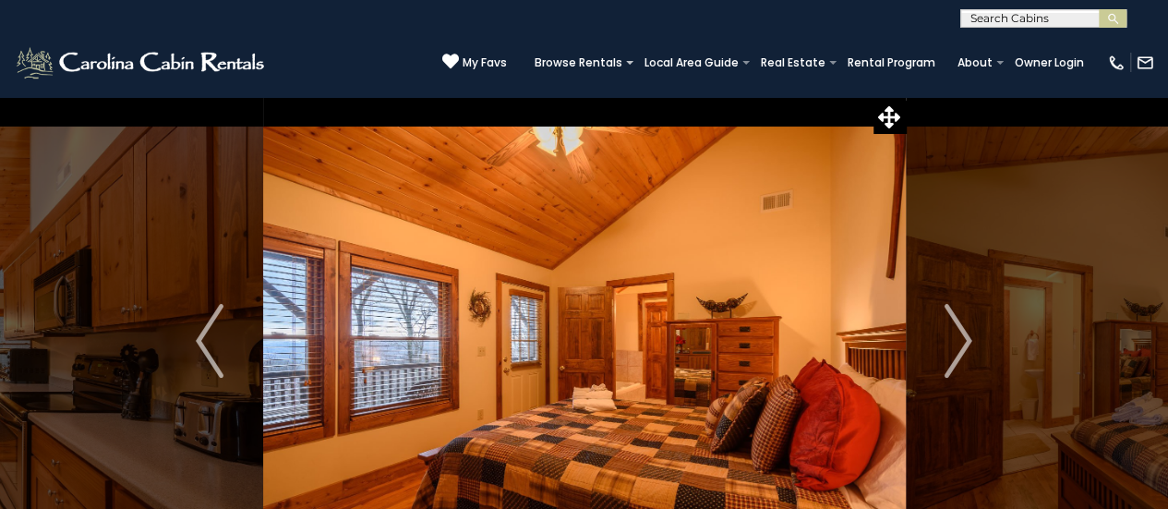
click at [953, 342] on img "Next" at bounding box center [958, 341] width 28 height 74
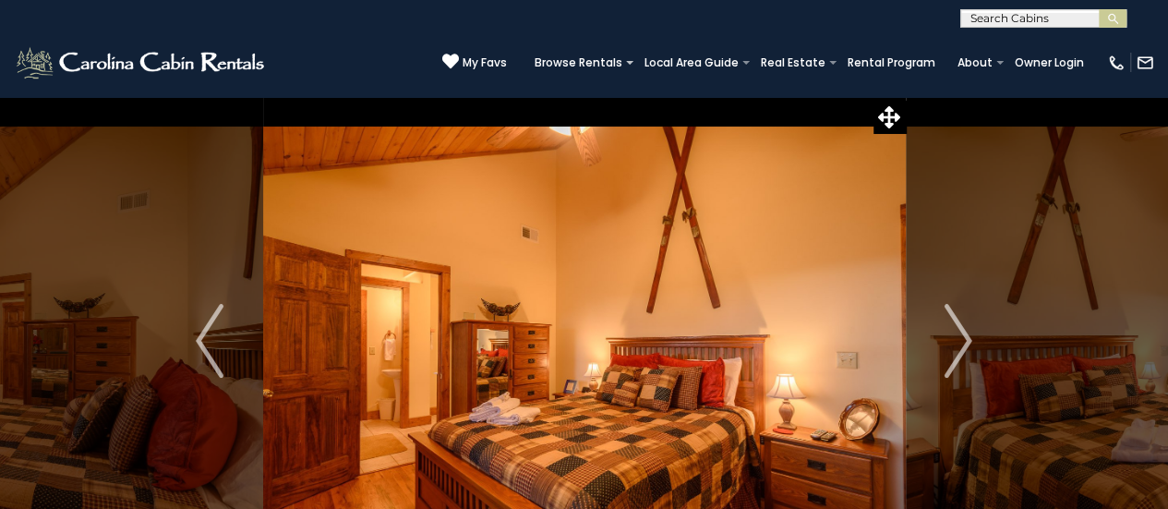
click at [953, 342] on img "Next" at bounding box center [958, 341] width 28 height 74
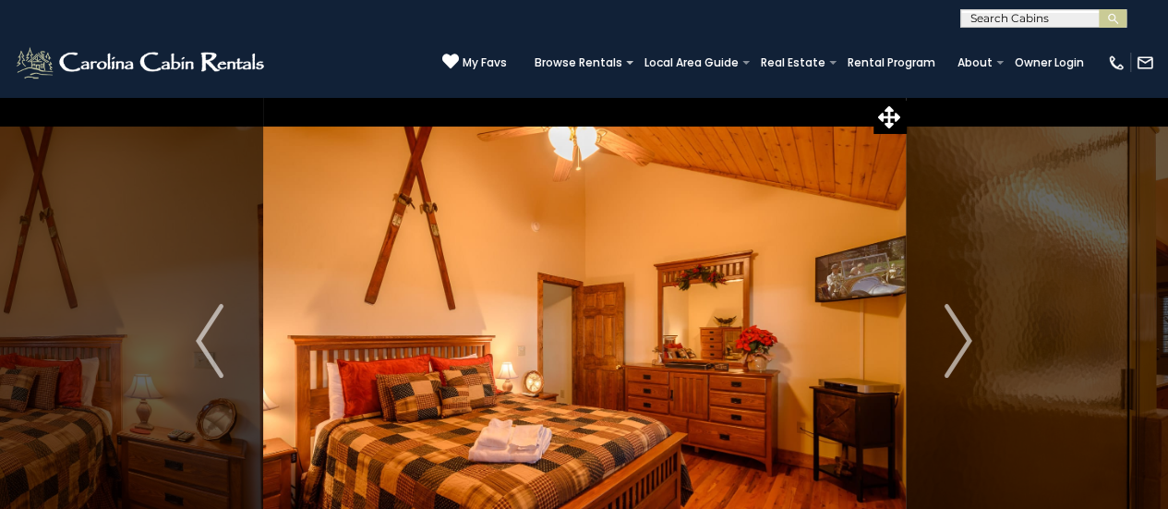
click at [953, 342] on img "Next" at bounding box center [958, 341] width 28 height 74
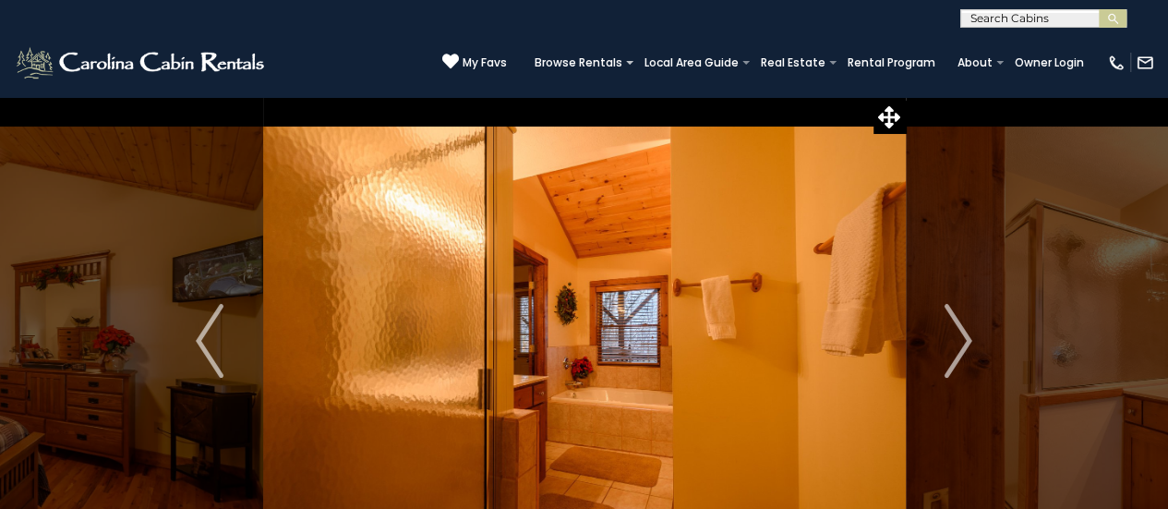
click at [953, 342] on img "Next" at bounding box center [958, 341] width 28 height 74
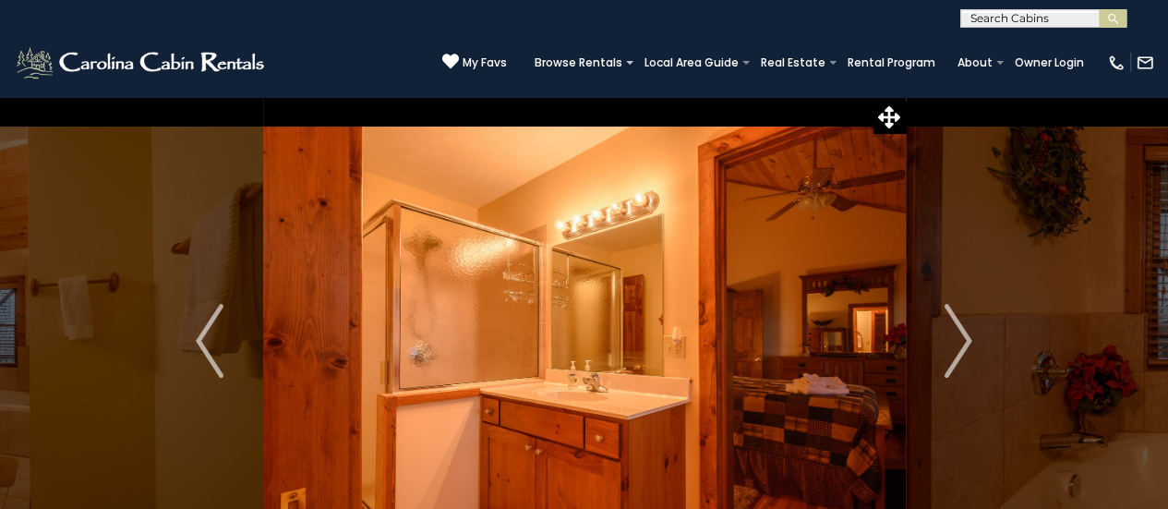
click at [953, 342] on img "Next" at bounding box center [958, 341] width 28 height 74
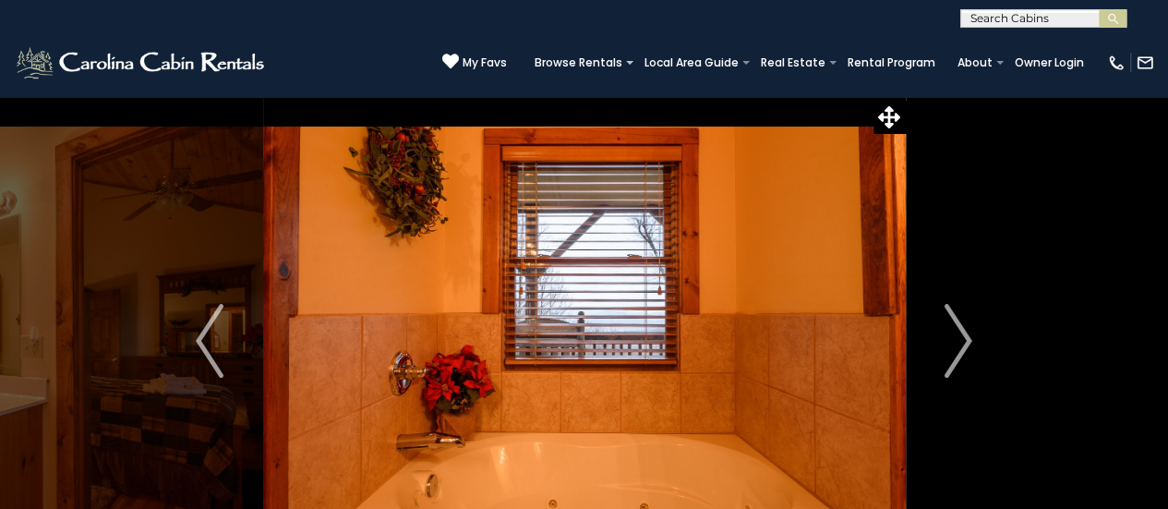
click at [953, 342] on img "Next" at bounding box center [958, 341] width 28 height 74
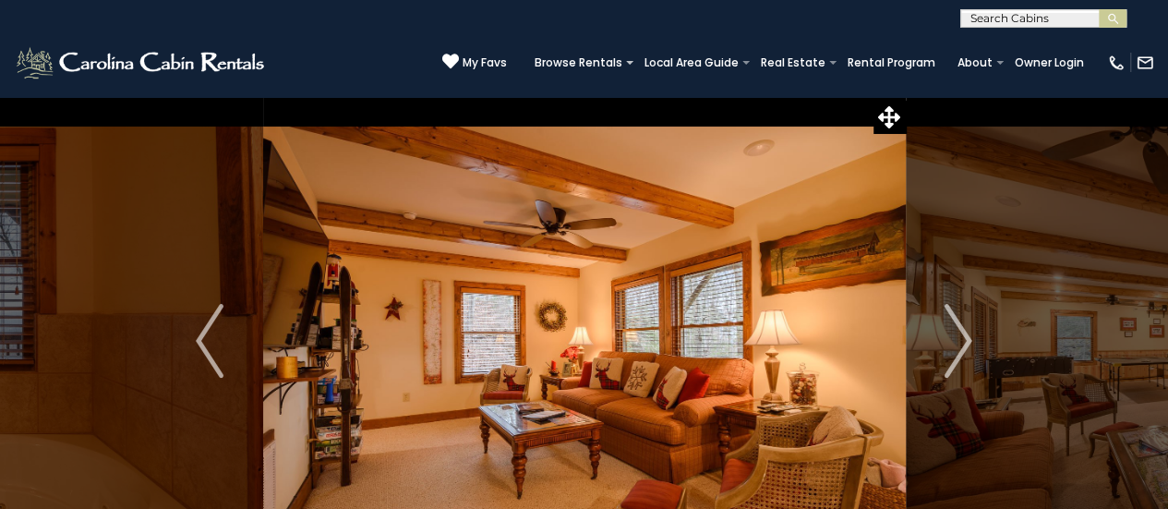
click at [953, 342] on img "Next" at bounding box center [958, 341] width 28 height 74
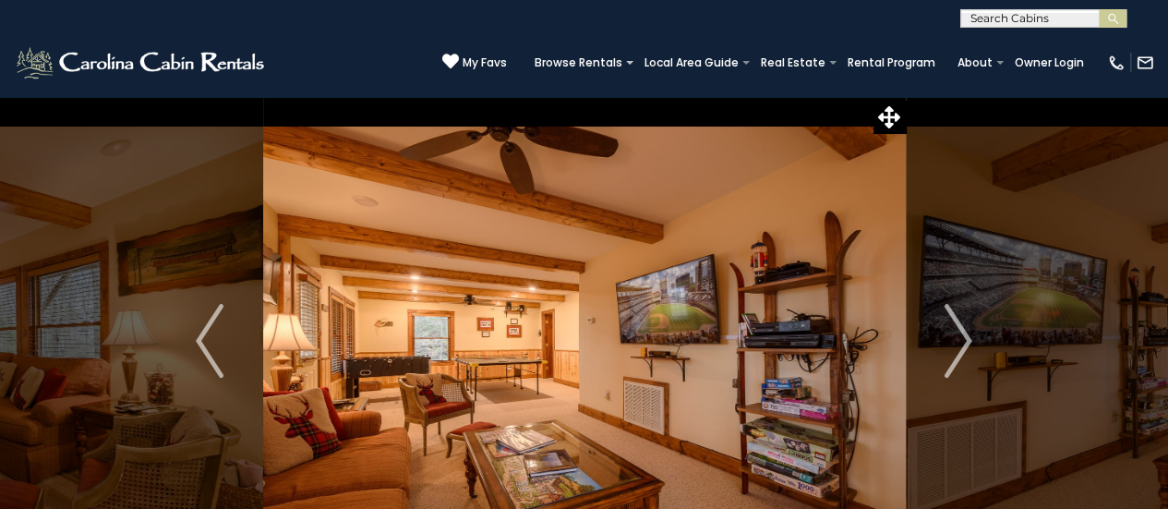
click at [953, 342] on img "Next" at bounding box center [958, 341] width 28 height 74
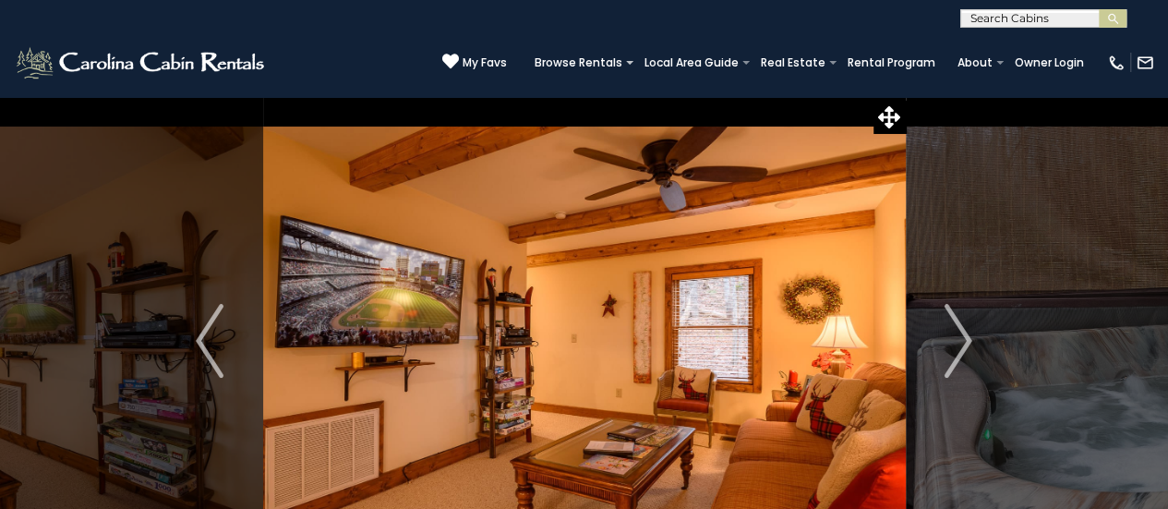
click at [953, 342] on img "Next" at bounding box center [958, 341] width 28 height 74
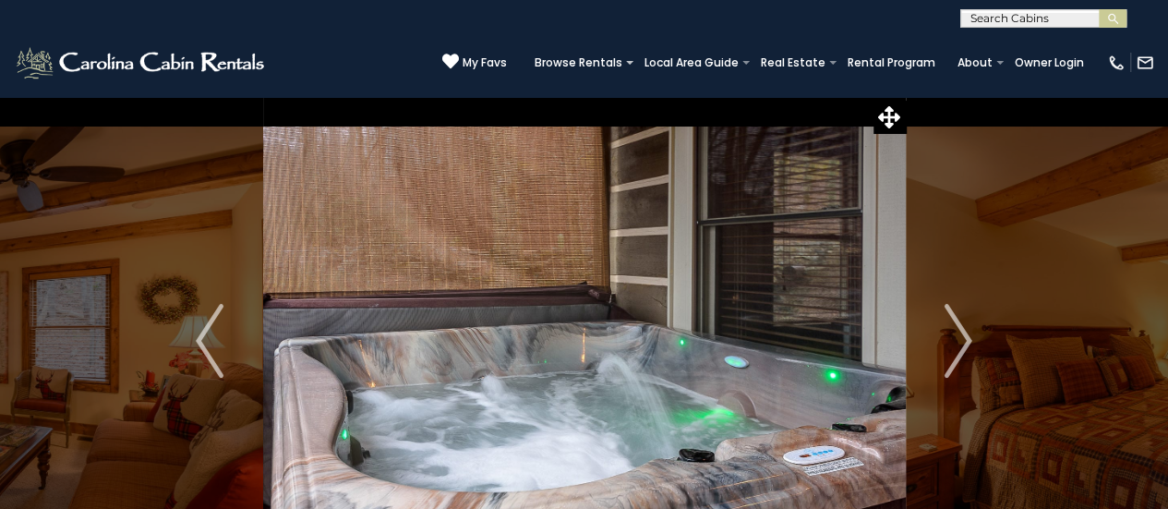
click at [953, 342] on img "Next" at bounding box center [958, 341] width 28 height 74
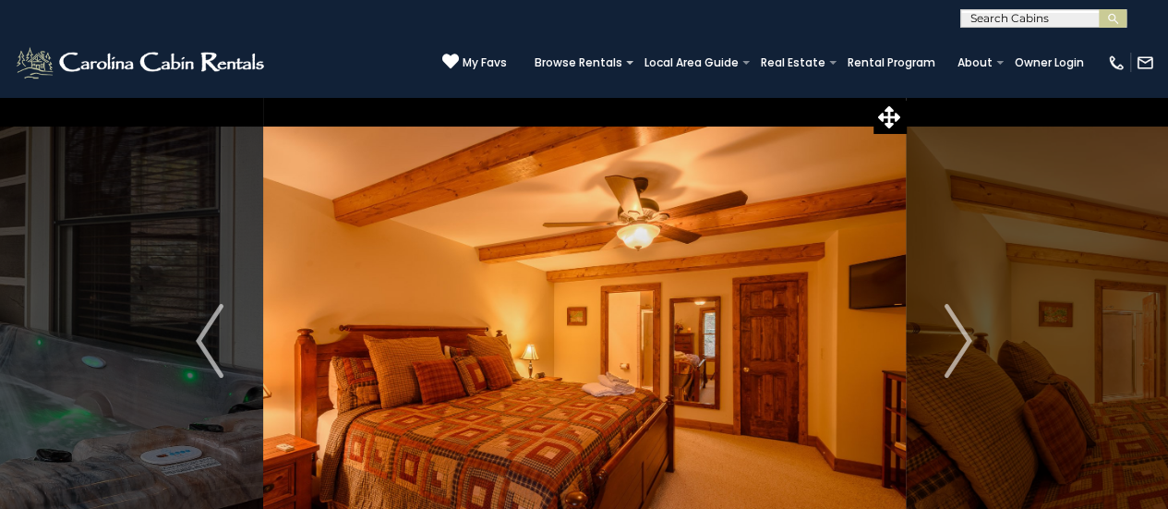
click at [953, 342] on img "Next" at bounding box center [958, 341] width 28 height 74
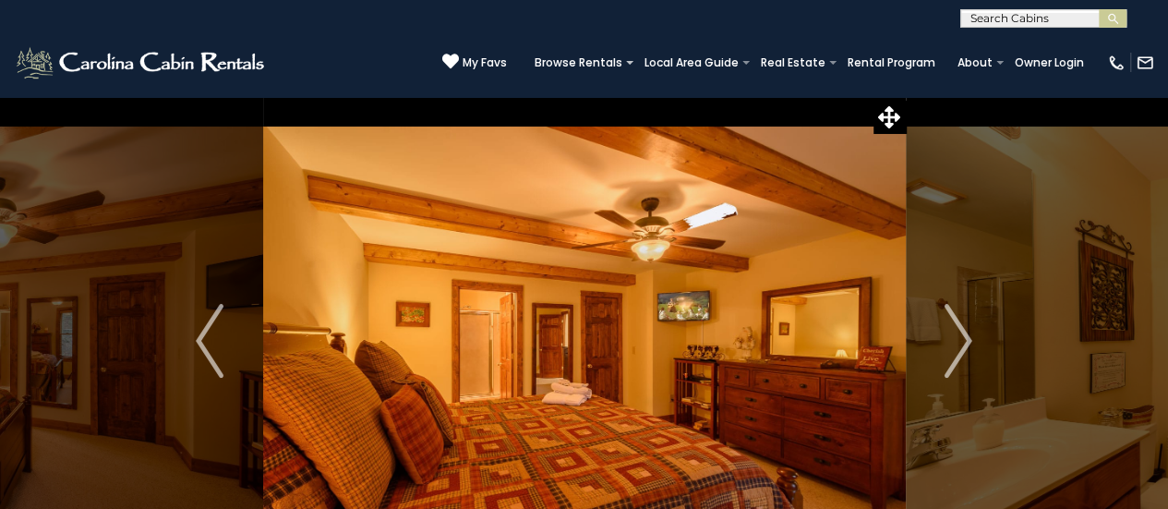
click at [953, 342] on img "Next" at bounding box center [958, 341] width 28 height 74
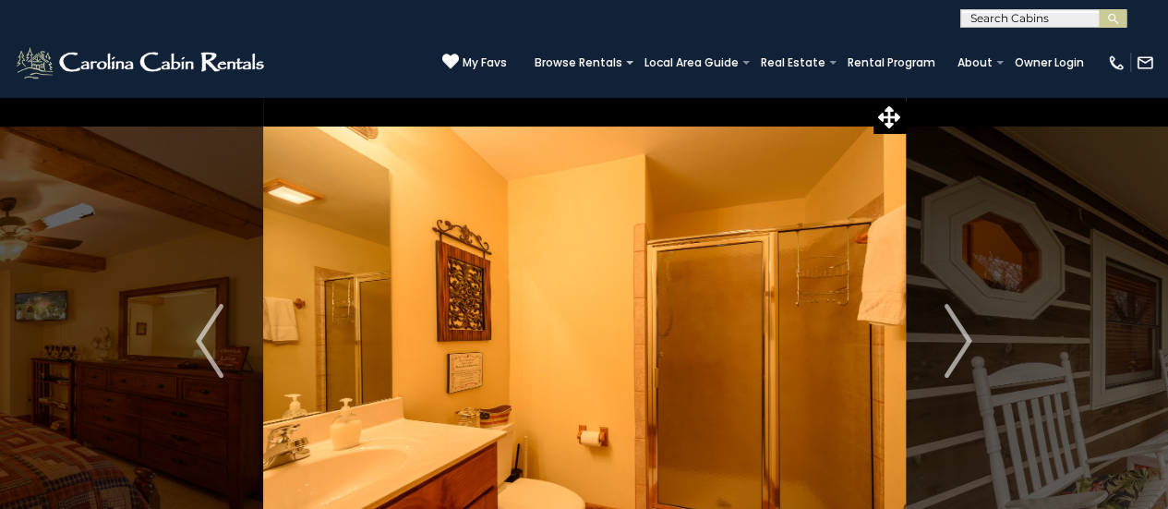
click at [953, 342] on img "Next" at bounding box center [958, 341] width 28 height 74
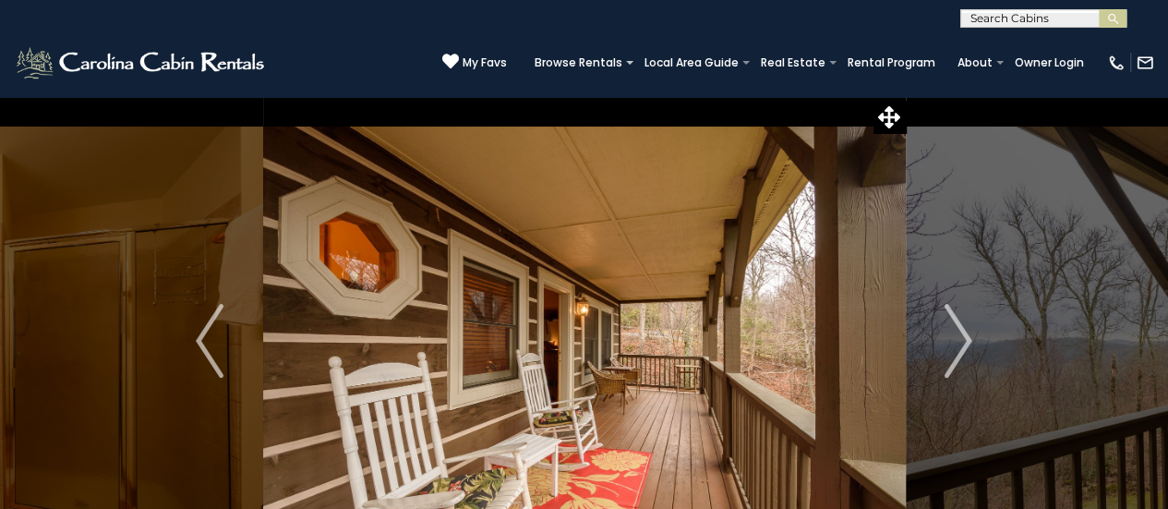
click at [953, 342] on img "Next" at bounding box center [958, 341] width 28 height 74
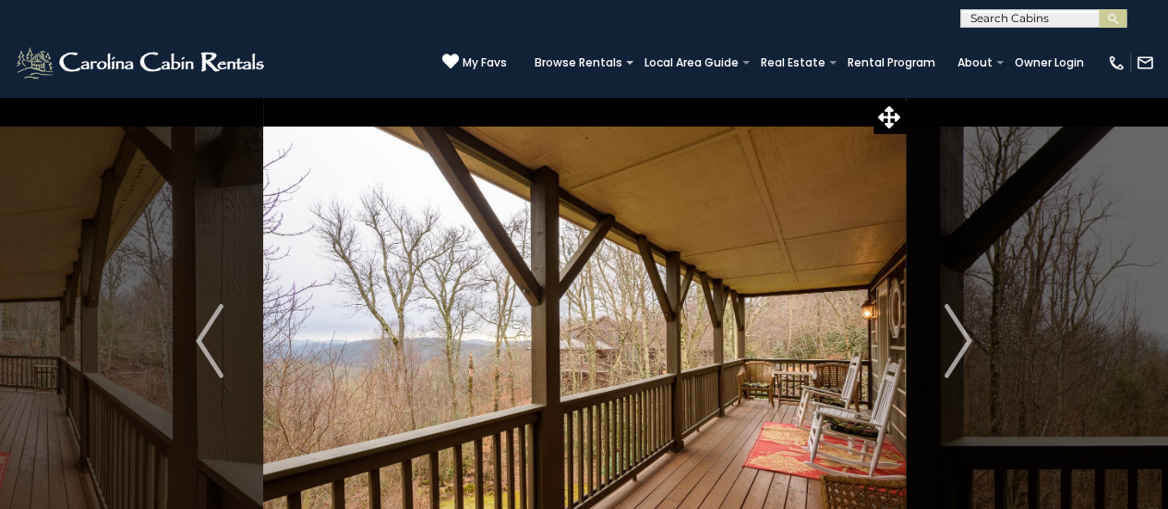
click at [953, 342] on img "Next" at bounding box center [958, 341] width 28 height 74
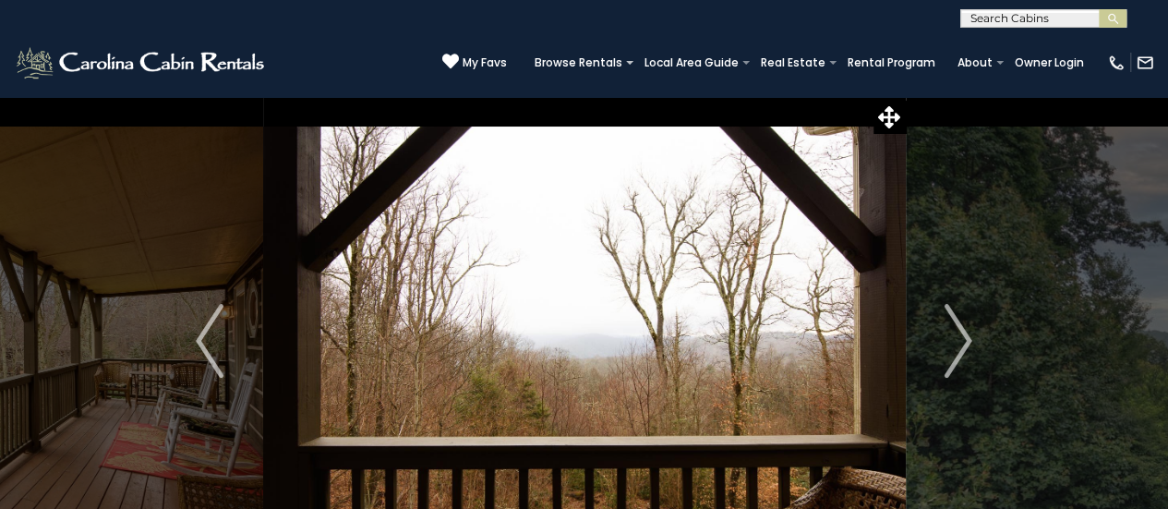
click at [953, 342] on img "Next" at bounding box center [958, 341] width 28 height 74
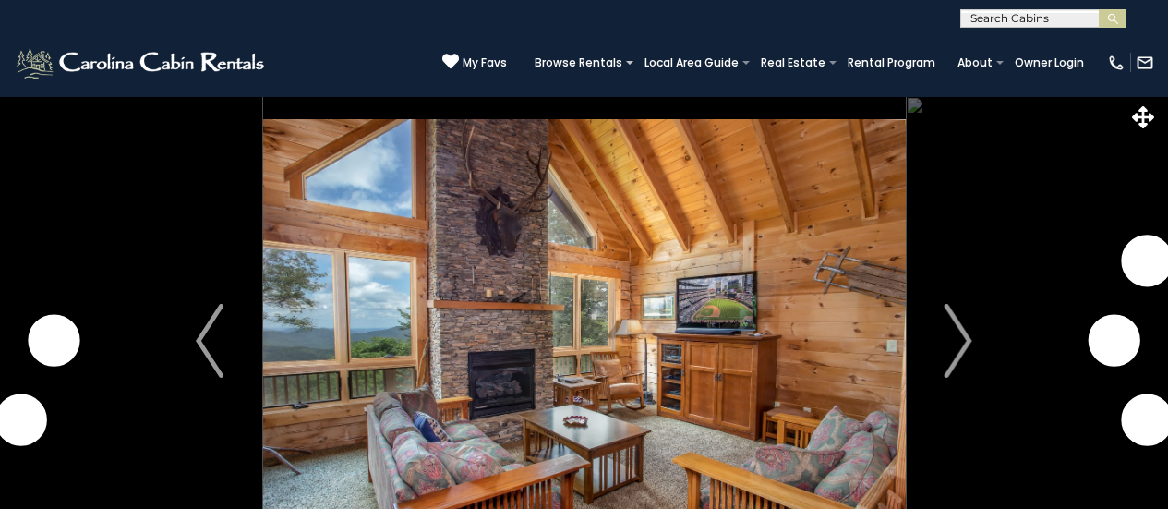
click at [954, 330] on img "Next" at bounding box center [958, 341] width 28 height 74
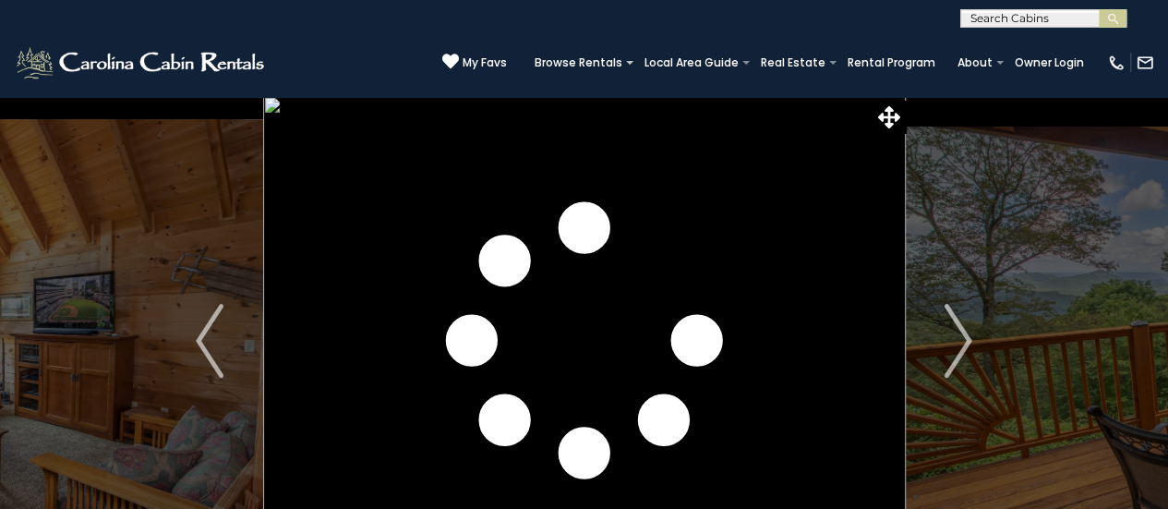
click at [954, 330] on img "Next" at bounding box center [958, 341] width 28 height 74
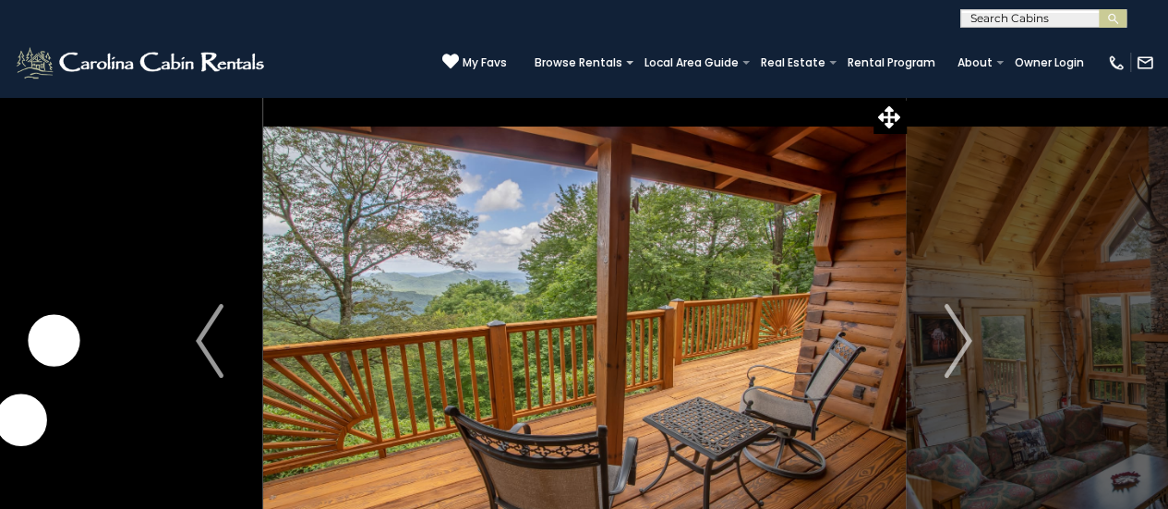
click at [954, 330] on img "Next" at bounding box center [958, 341] width 28 height 74
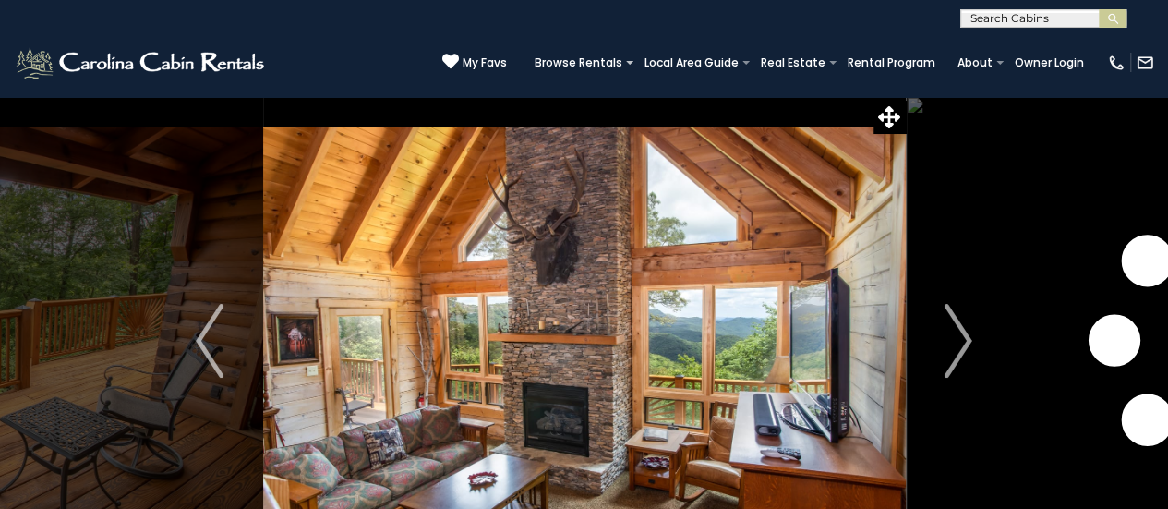
click at [954, 330] on img "Next" at bounding box center [958, 341] width 28 height 74
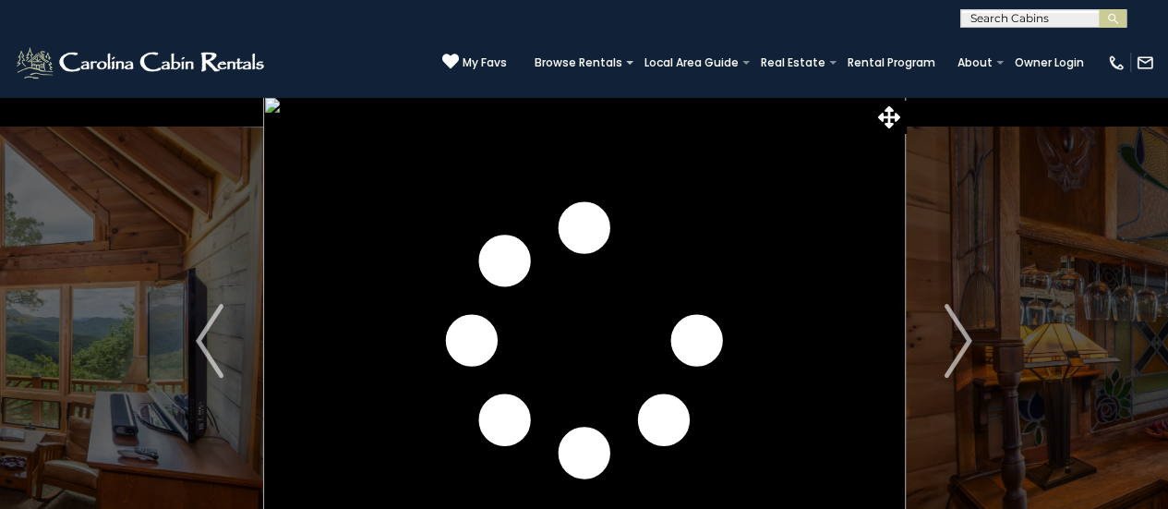
click at [954, 330] on img "Next" at bounding box center [958, 341] width 28 height 74
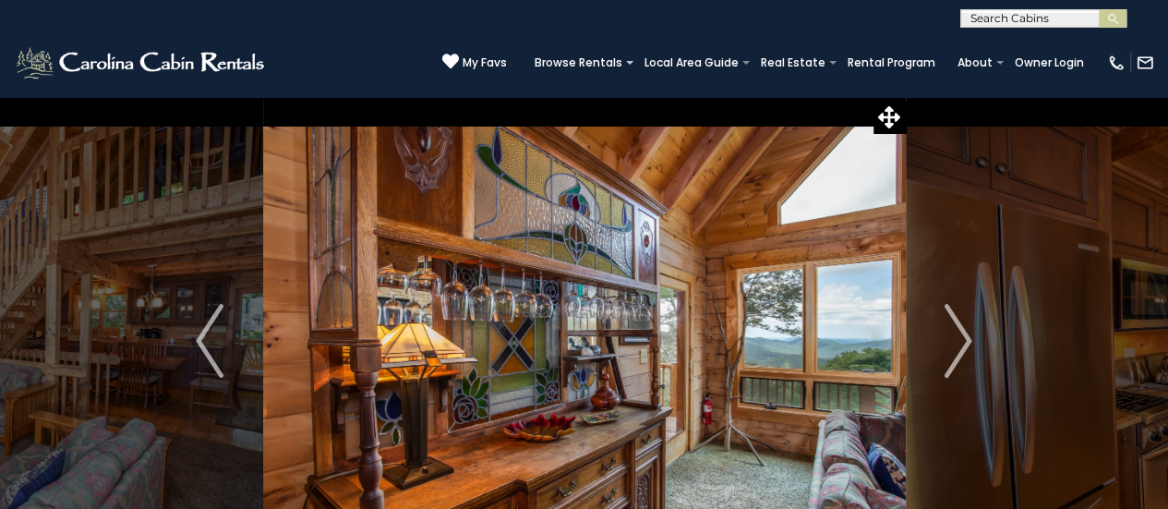
click at [954, 330] on img "Next" at bounding box center [958, 341] width 28 height 74
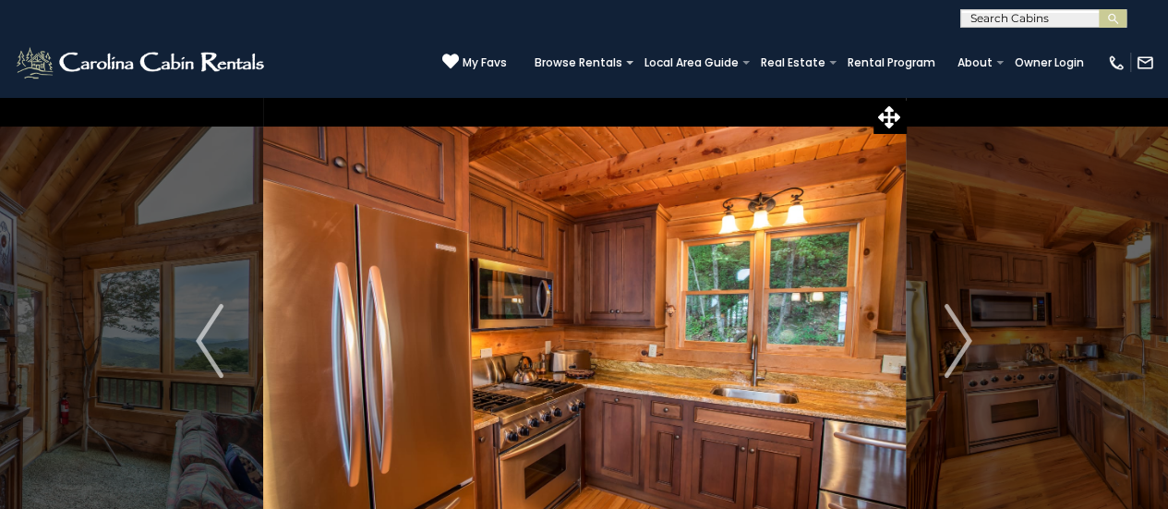
click at [954, 330] on img "Next" at bounding box center [958, 341] width 28 height 74
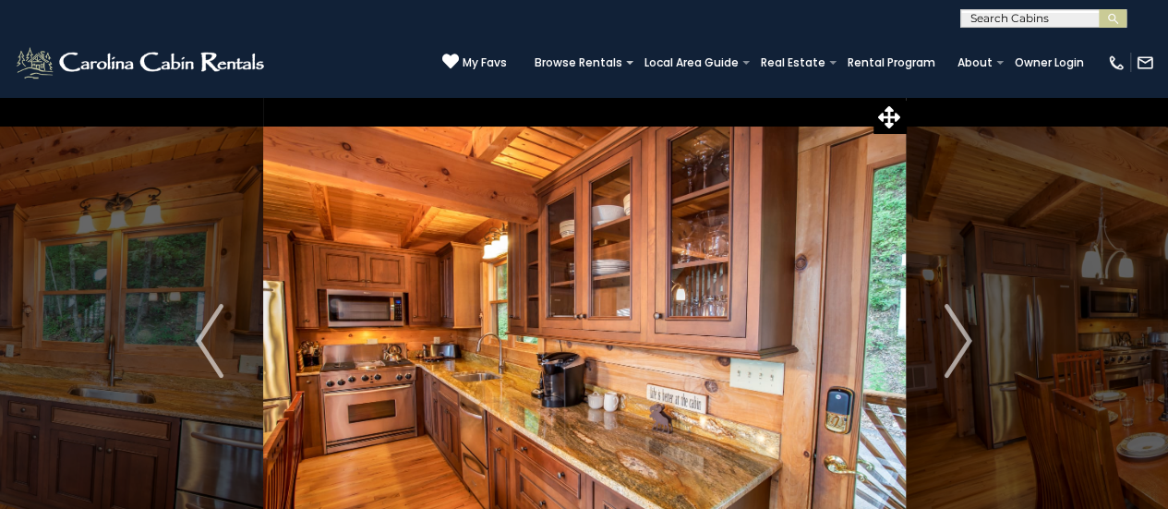
click at [954, 330] on img "Next" at bounding box center [958, 341] width 28 height 74
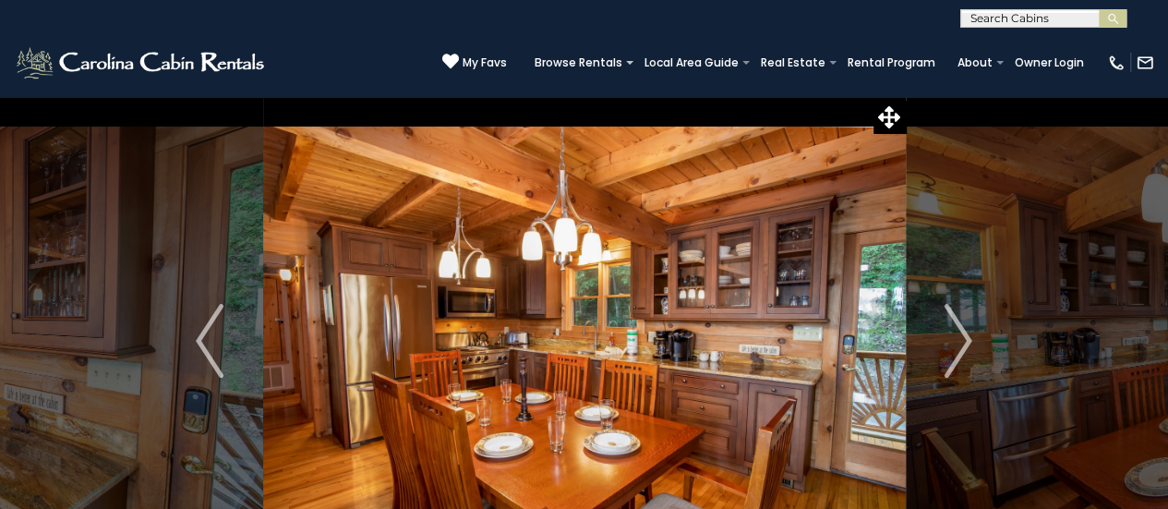
click at [954, 330] on img "Next" at bounding box center [958, 341] width 28 height 74
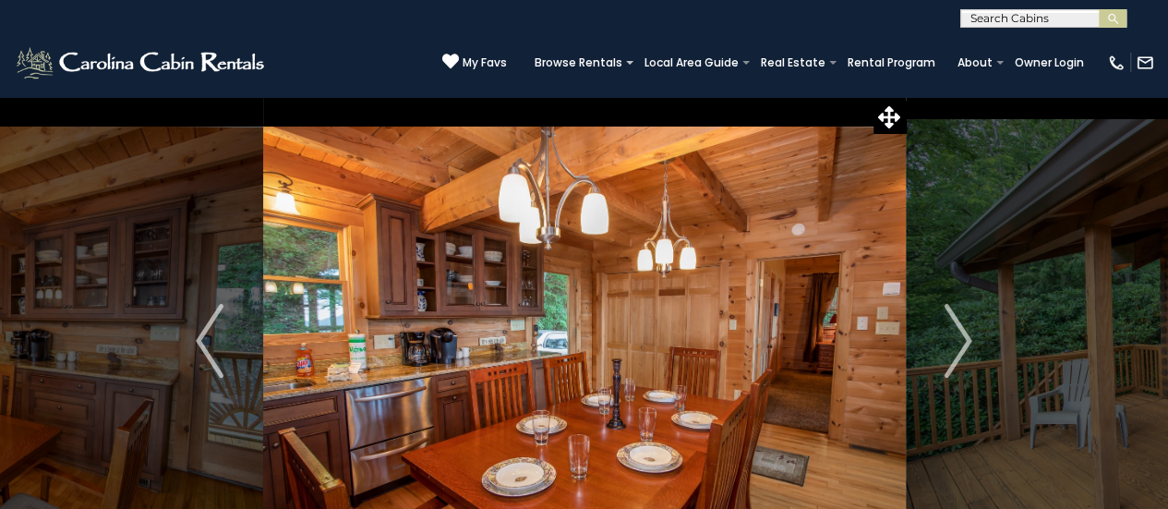
click at [954, 330] on img "Next" at bounding box center [958, 341] width 28 height 74
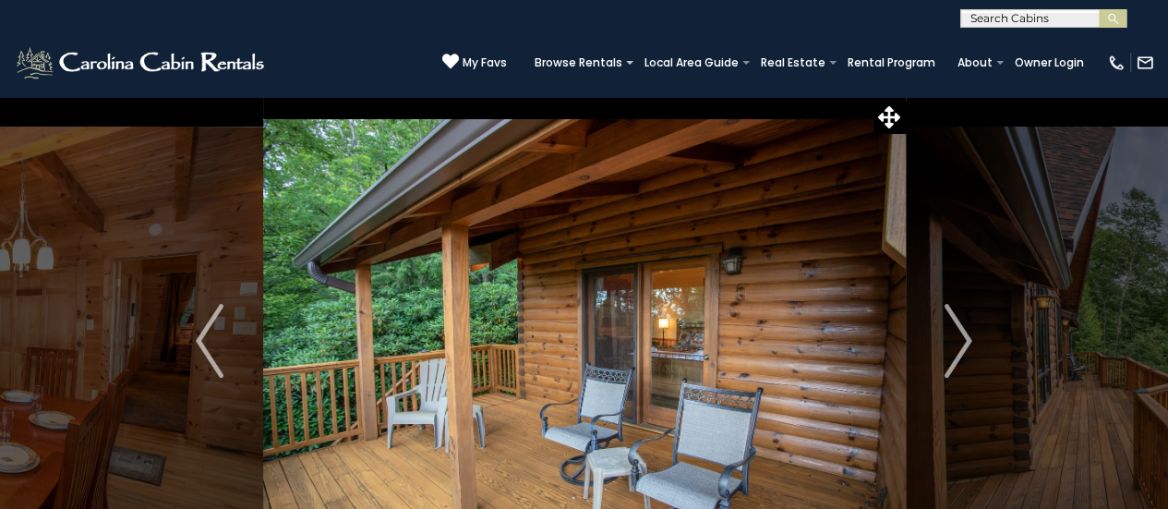
click at [954, 330] on img "Next" at bounding box center [958, 341] width 28 height 74
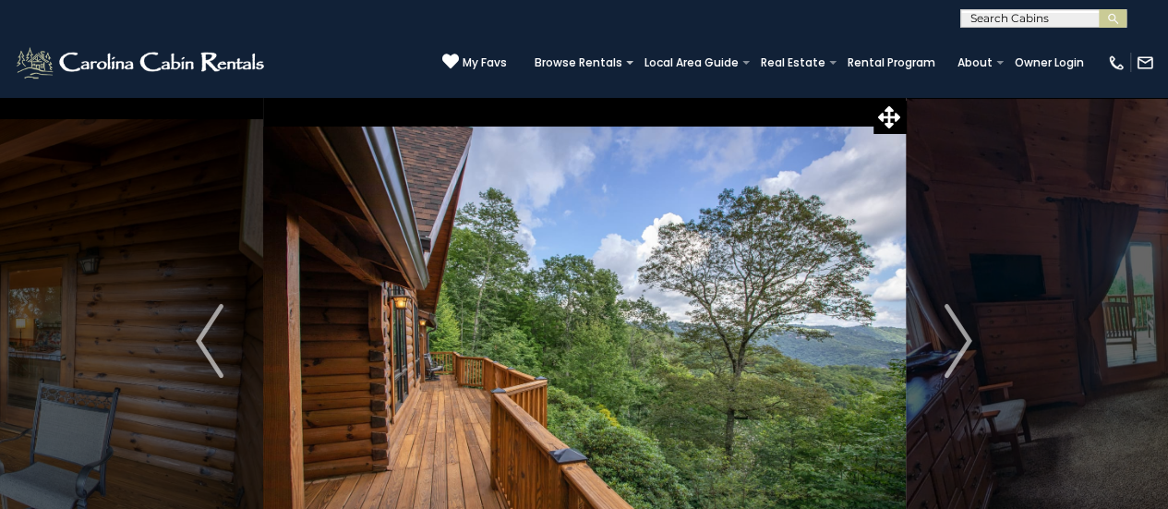
click at [954, 330] on img "Next" at bounding box center [958, 341] width 28 height 74
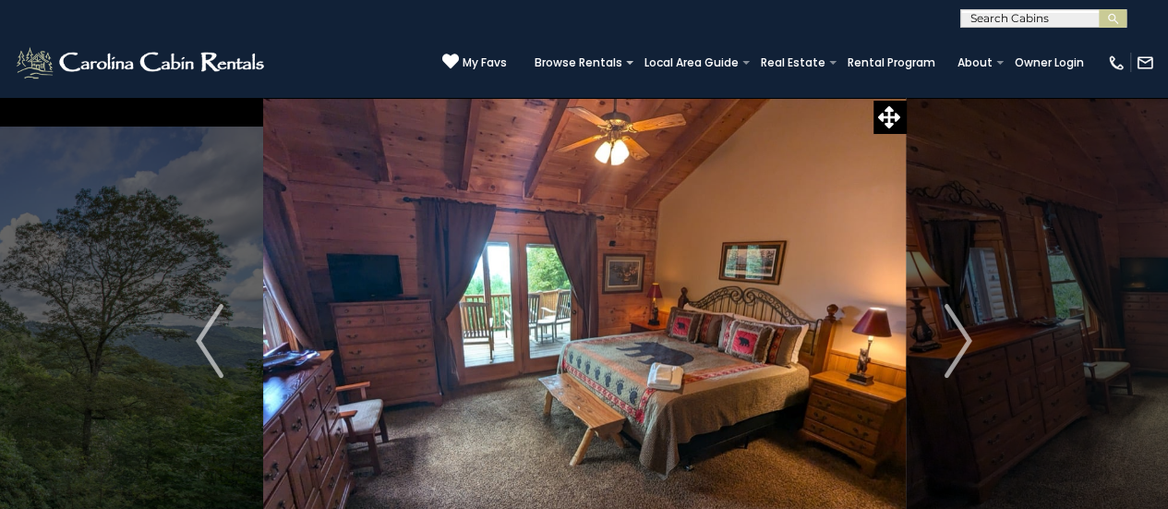
click at [954, 330] on img "Next" at bounding box center [958, 341] width 28 height 74
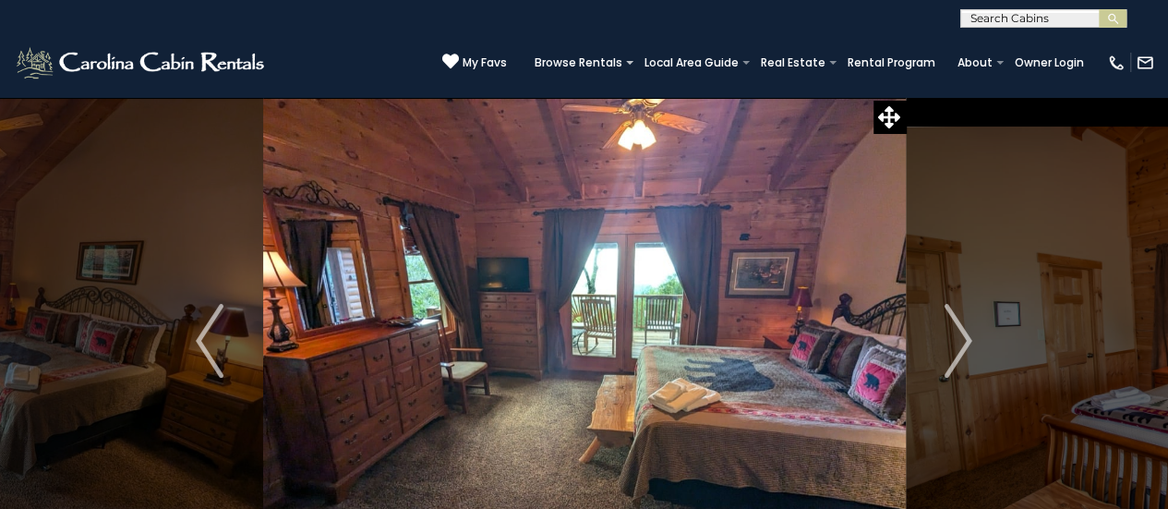
click at [954, 330] on img "Next" at bounding box center [958, 341] width 28 height 74
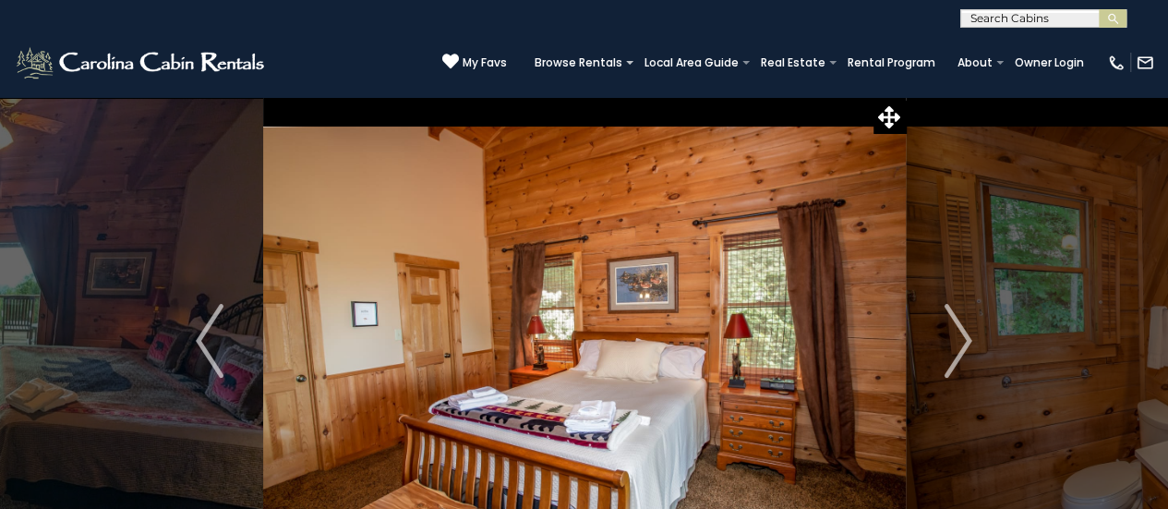
click at [954, 330] on img "Next" at bounding box center [958, 341] width 28 height 74
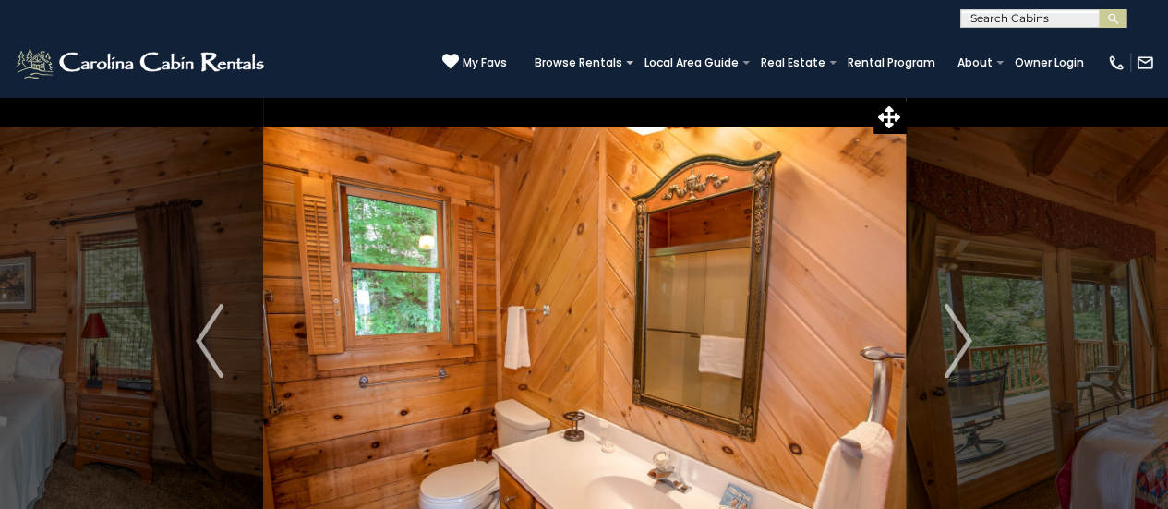
click at [954, 330] on img "Next" at bounding box center [958, 341] width 28 height 74
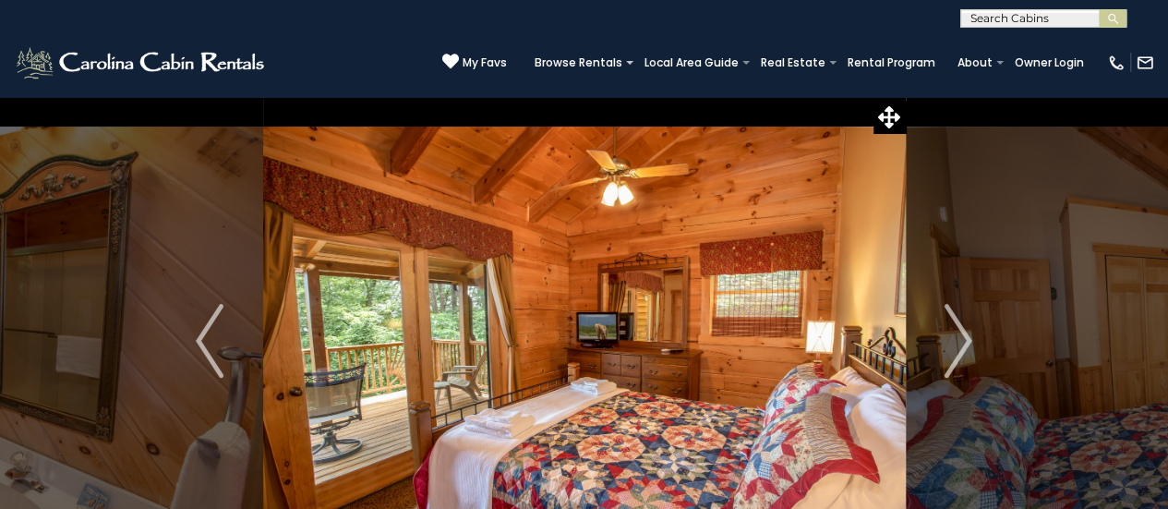
click at [954, 330] on img "Next" at bounding box center [958, 341] width 28 height 74
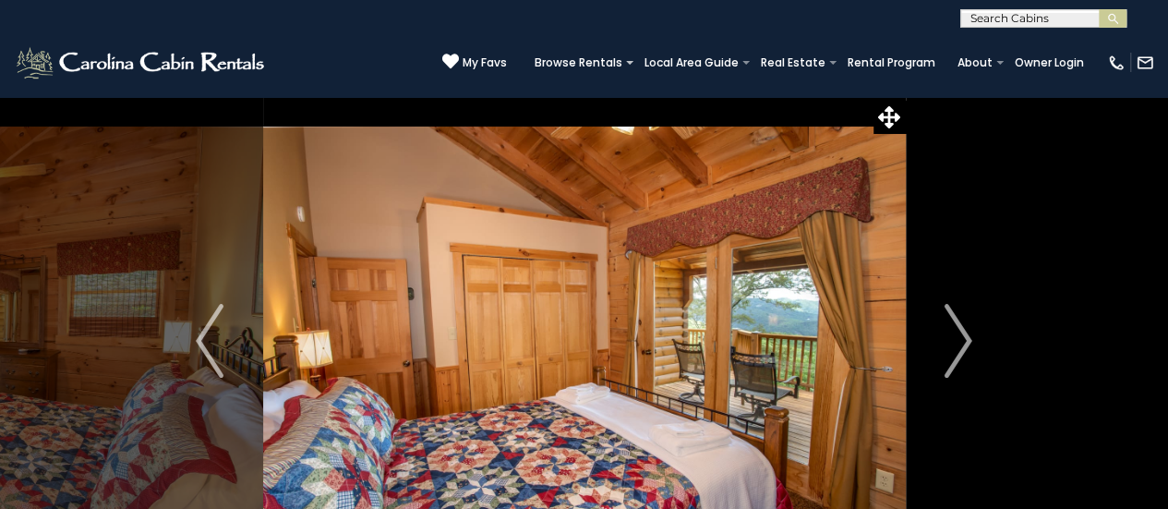
click at [954, 330] on img "Next" at bounding box center [958, 341] width 28 height 74
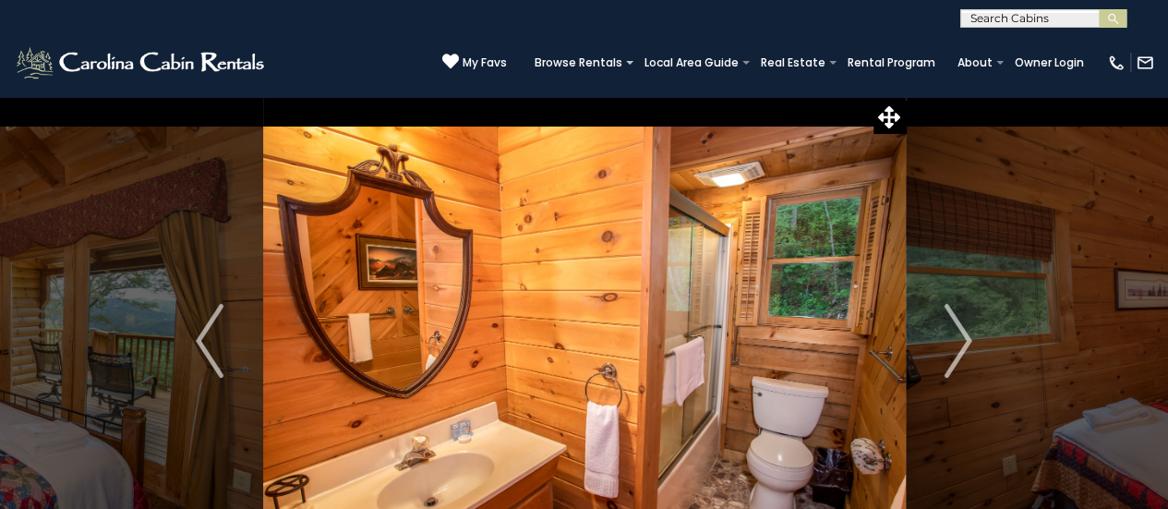
click at [954, 330] on img "Next" at bounding box center [958, 341] width 28 height 74
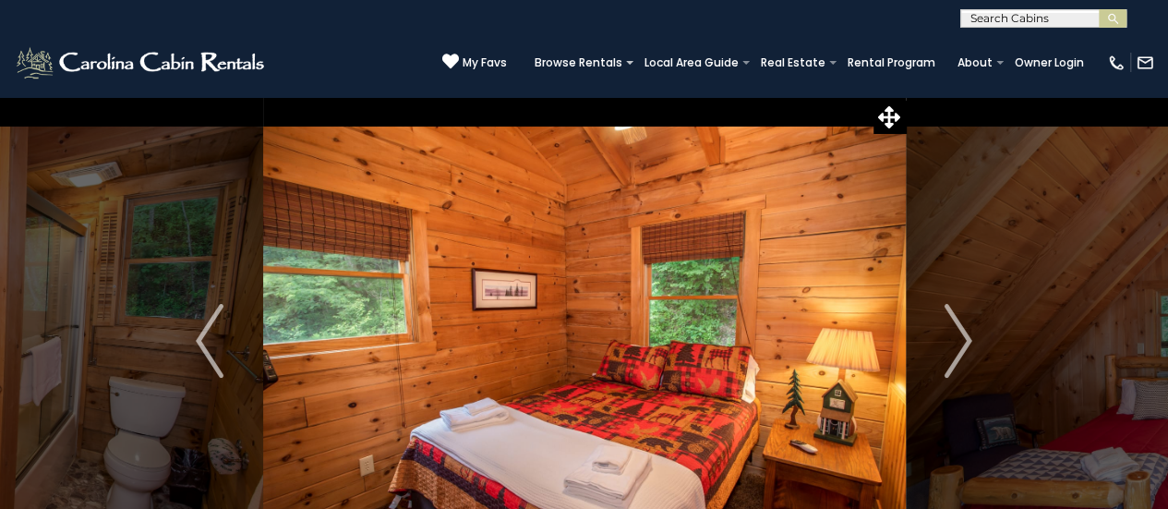
click at [954, 330] on img "Next" at bounding box center [958, 341] width 28 height 74
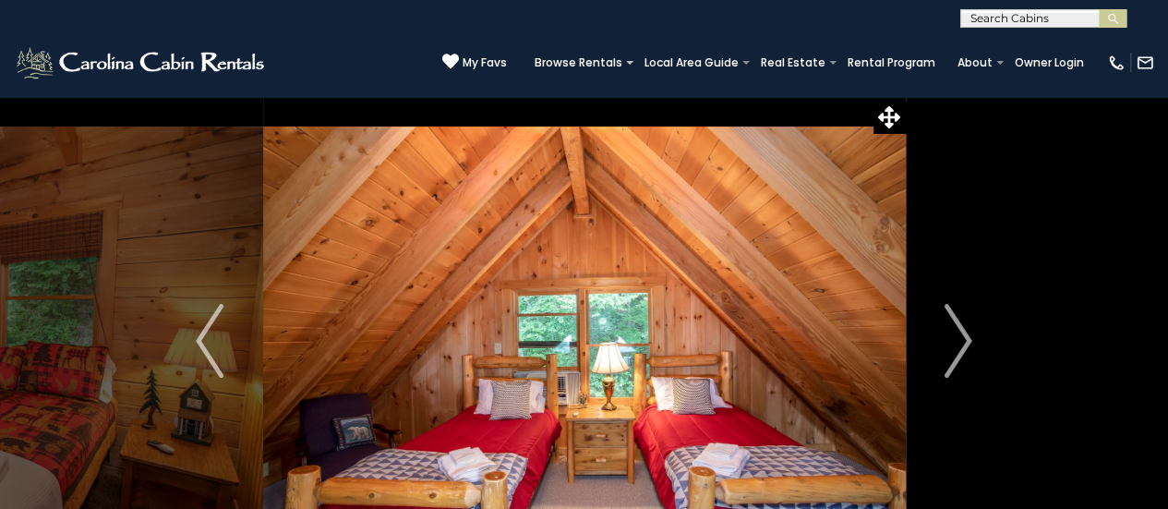
click at [954, 330] on img "Next" at bounding box center [958, 341] width 28 height 74
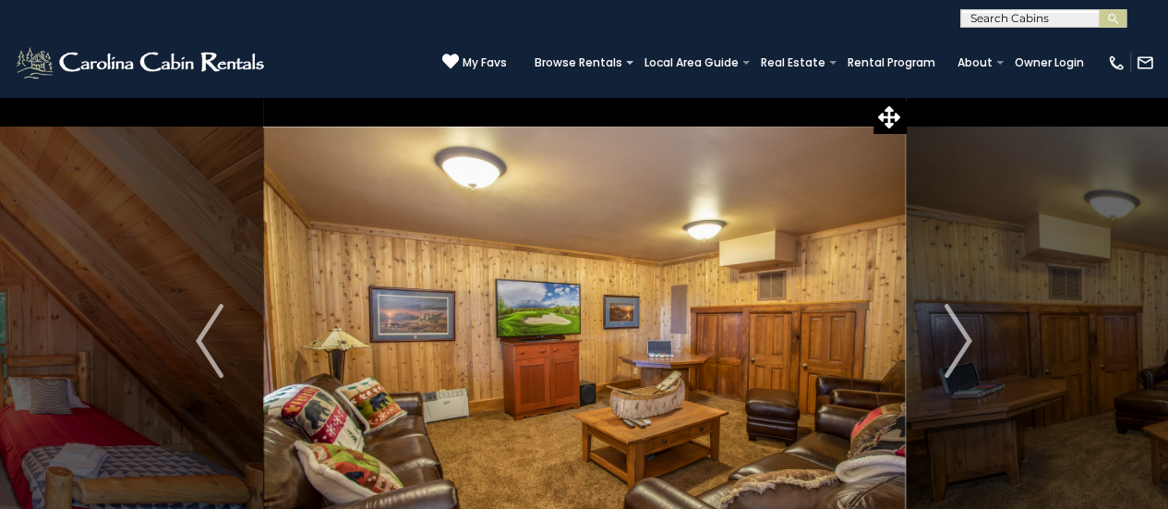
click at [954, 330] on img "Next" at bounding box center [958, 341] width 28 height 74
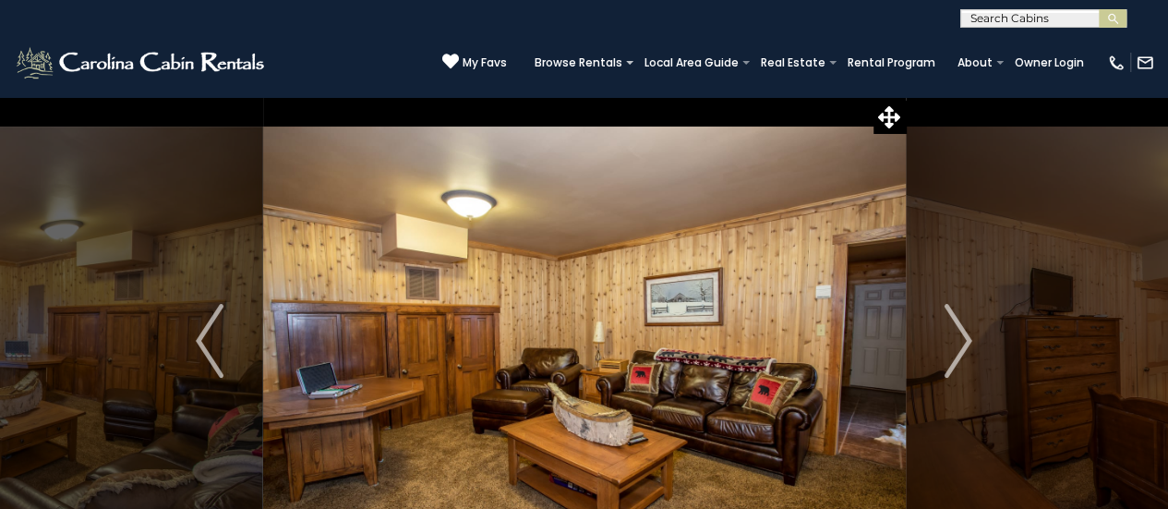
click at [954, 330] on img "Next" at bounding box center [958, 341] width 28 height 74
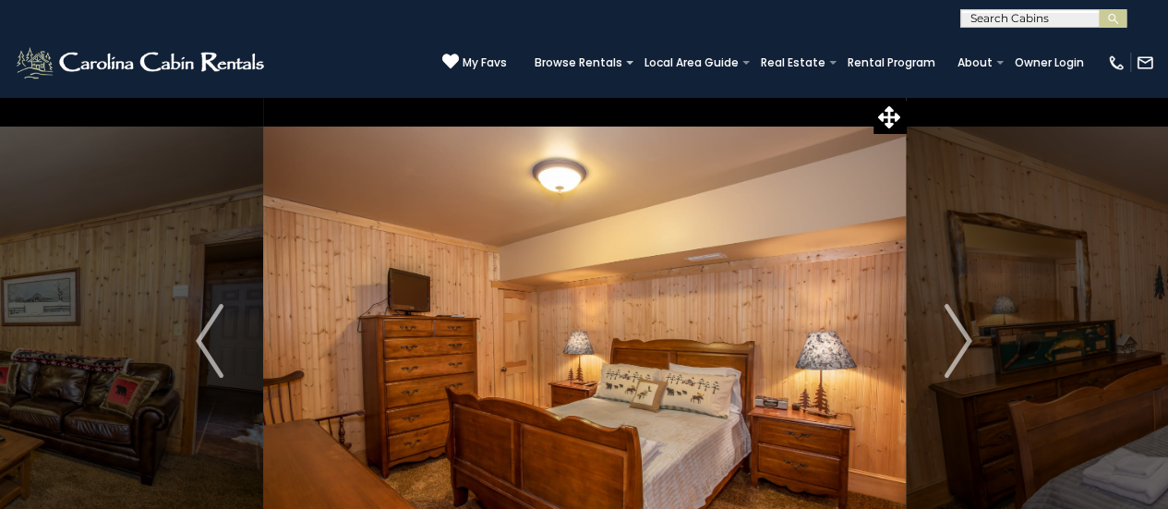
click at [954, 330] on img "Next" at bounding box center [958, 341] width 28 height 74
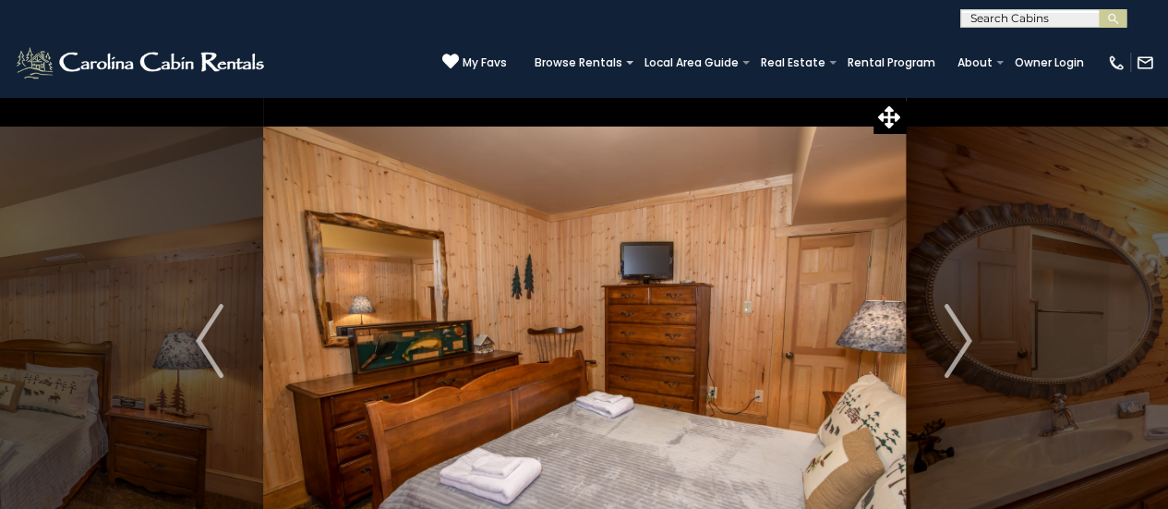
click at [954, 330] on img "Next" at bounding box center [958, 341] width 28 height 74
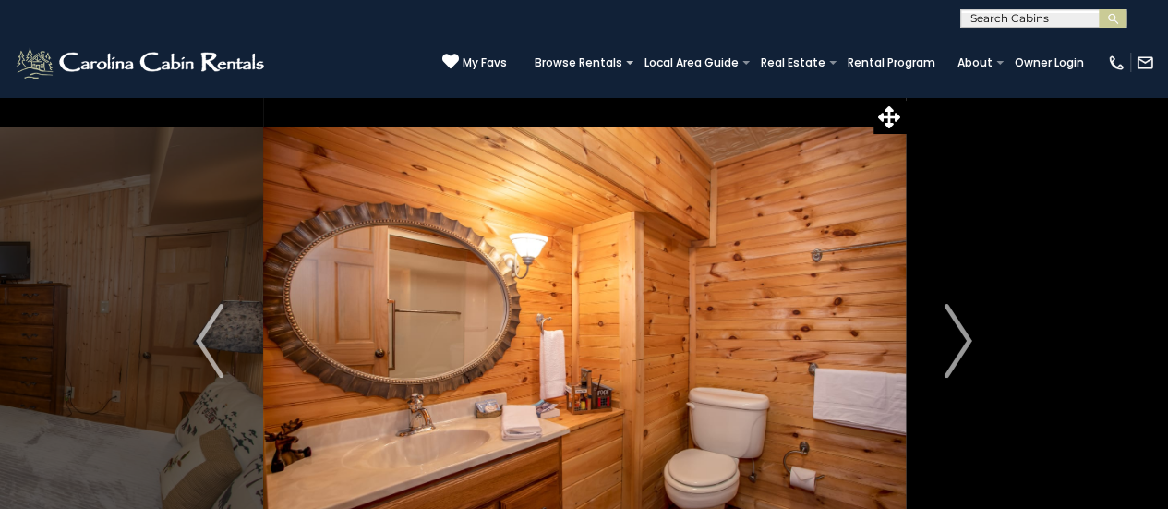
click at [954, 330] on img "Next" at bounding box center [958, 341] width 28 height 74
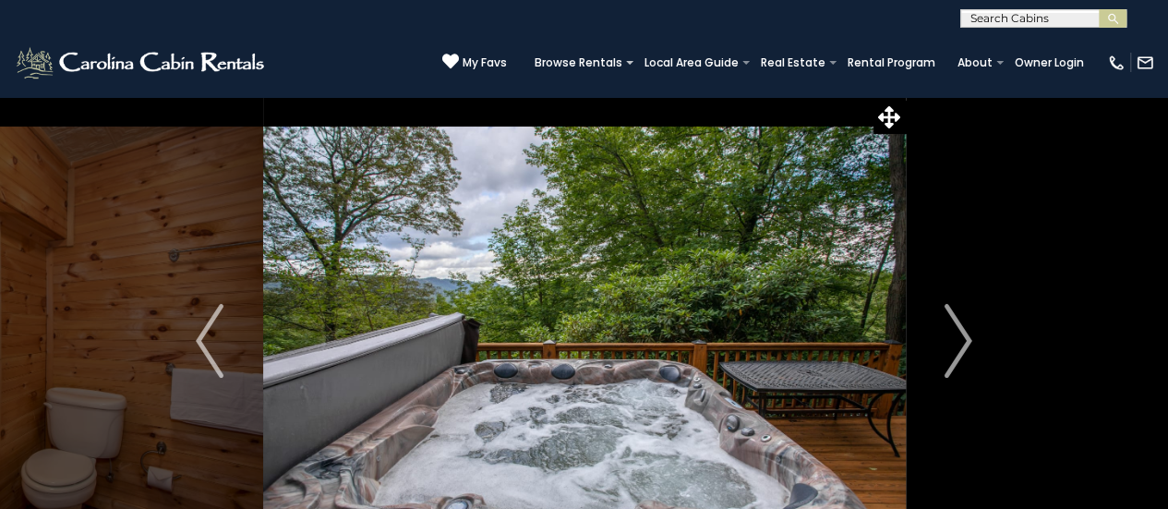
click at [954, 330] on img "Next" at bounding box center [958, 341] width 28 height 74
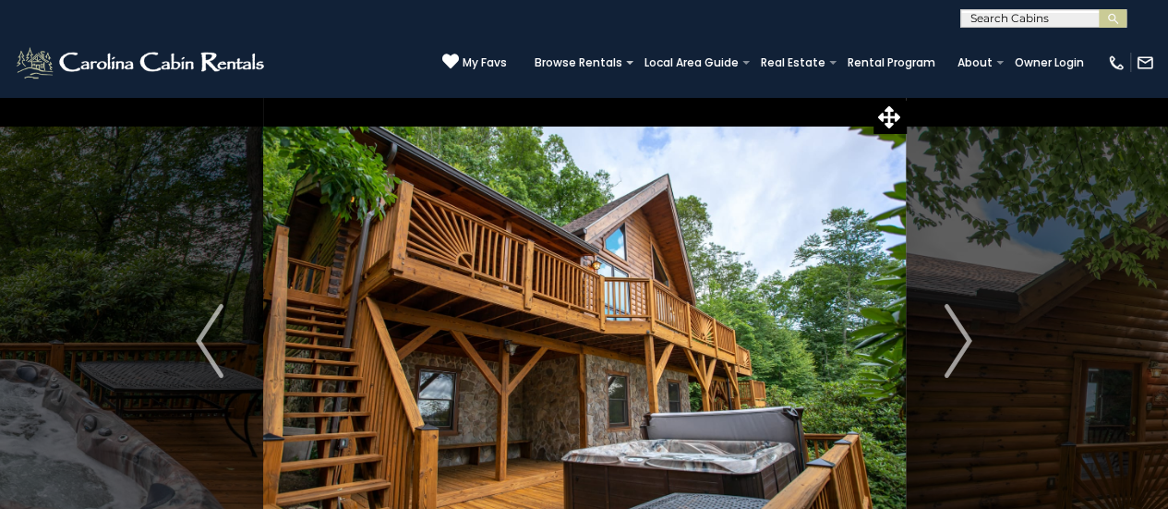
click at [954, 330] on img "Next" at bounding box center [958, 341] width 28 height 74
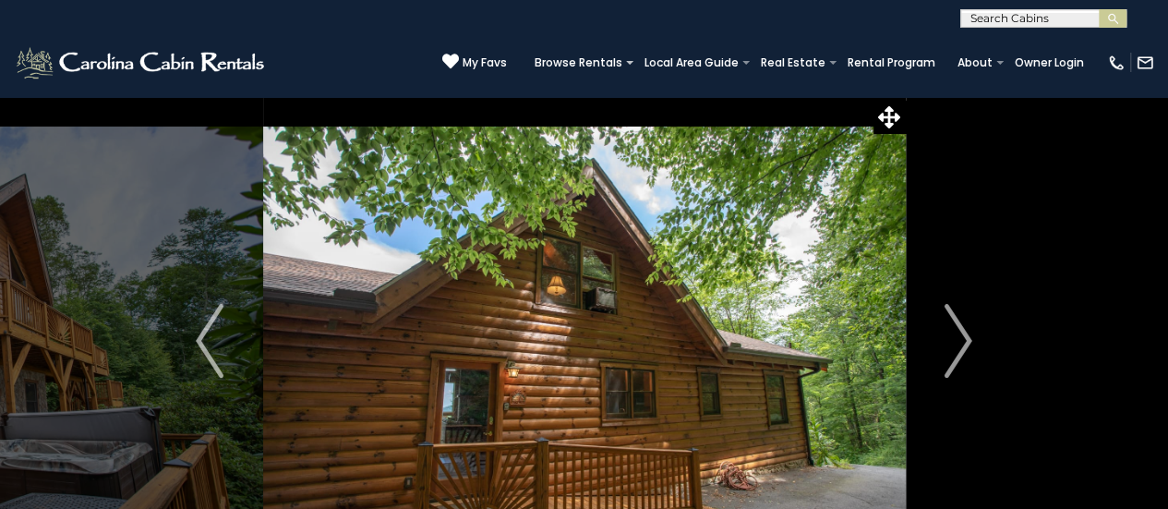
click at [954, 330] on img "Next" at bounding box center [958, 341] width 28 height 74
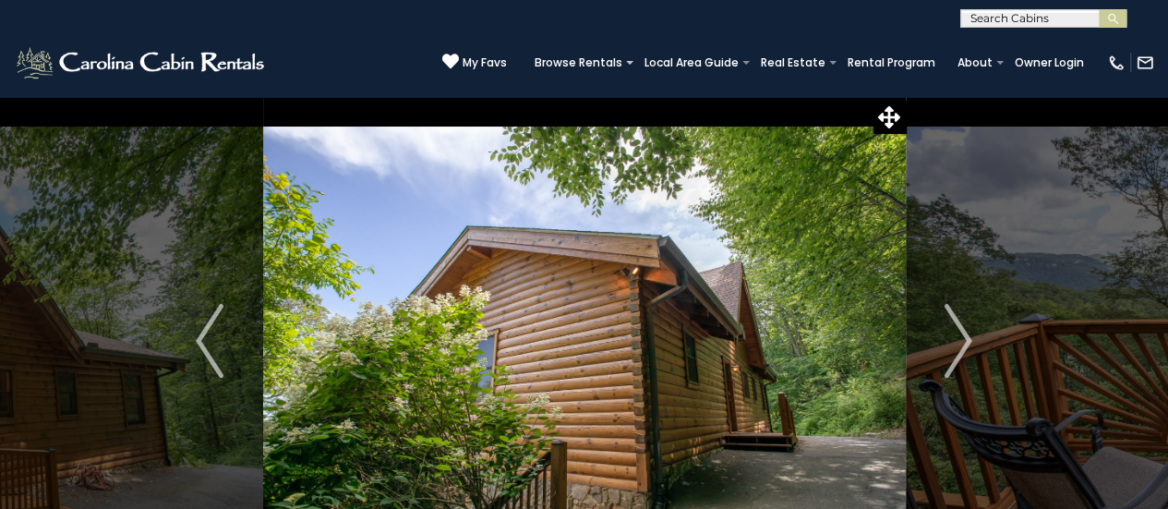
click at [954, 330] on img "Next" at bounding box center [958, 341] width 28 height 74
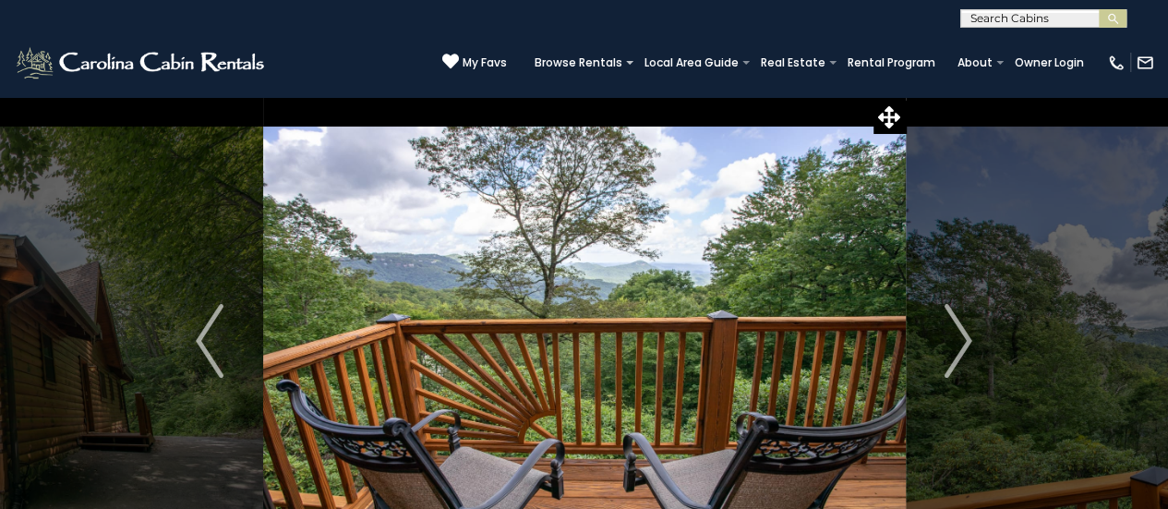
click at [954, 330] on img "Next" at bounding box center [958, 341] width 28 height 74
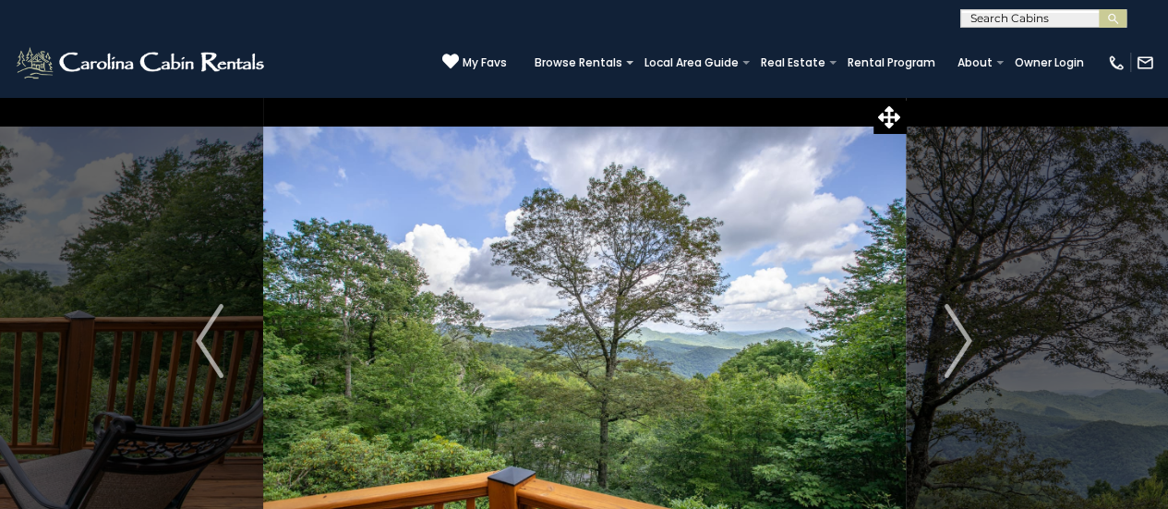
click at [954, 330] on img "Next" at bounding box center [958, 341] width 28 height 74
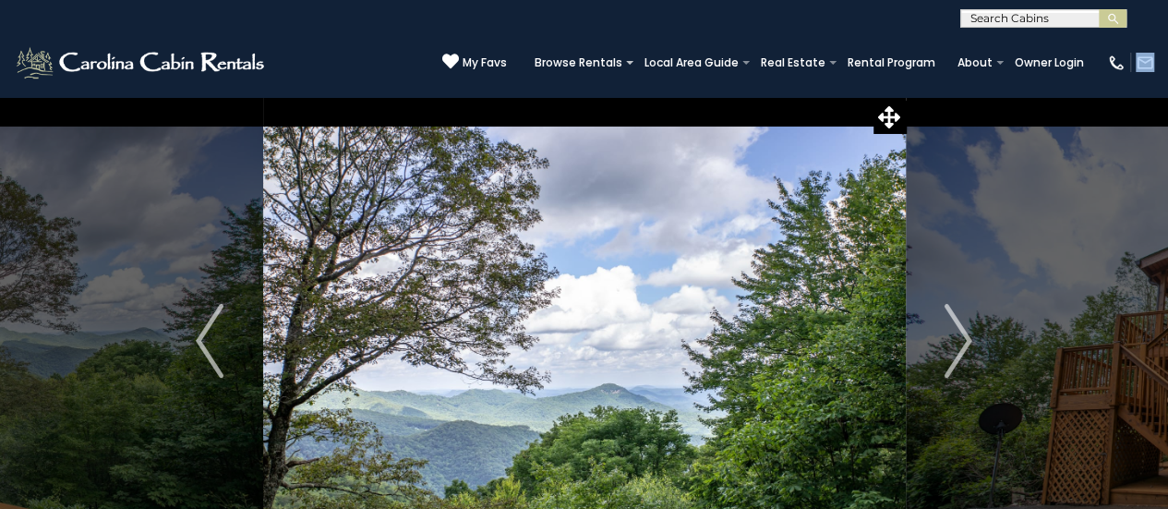
drag, startPoint x: 1166, startPoint y: 47, endPoint x: 1171, endPoint y: 115, distance: 68.5
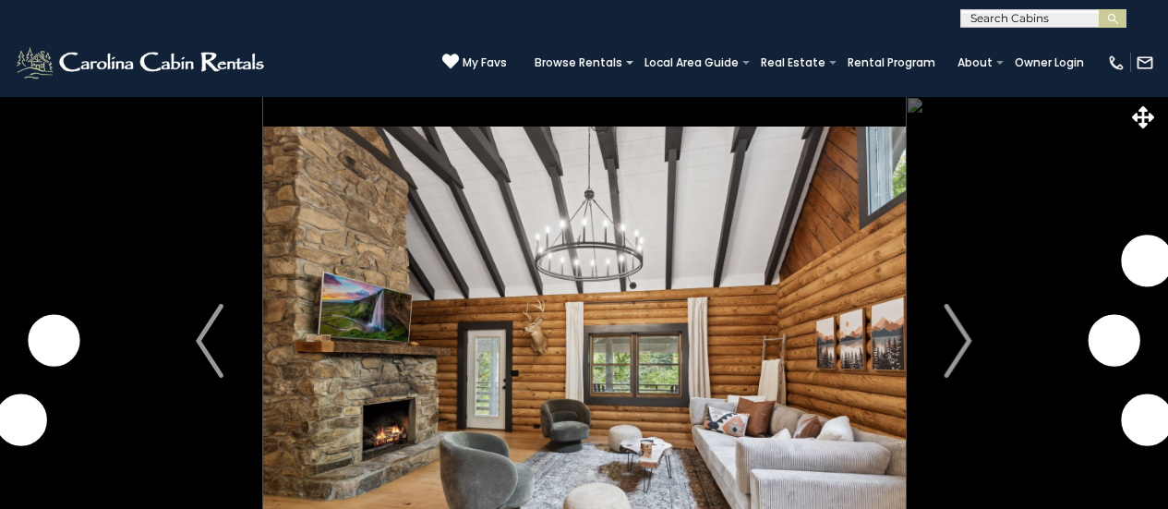
click at [956, 338] on img "Next" at bounding box center [958, 341] width 28 height 74
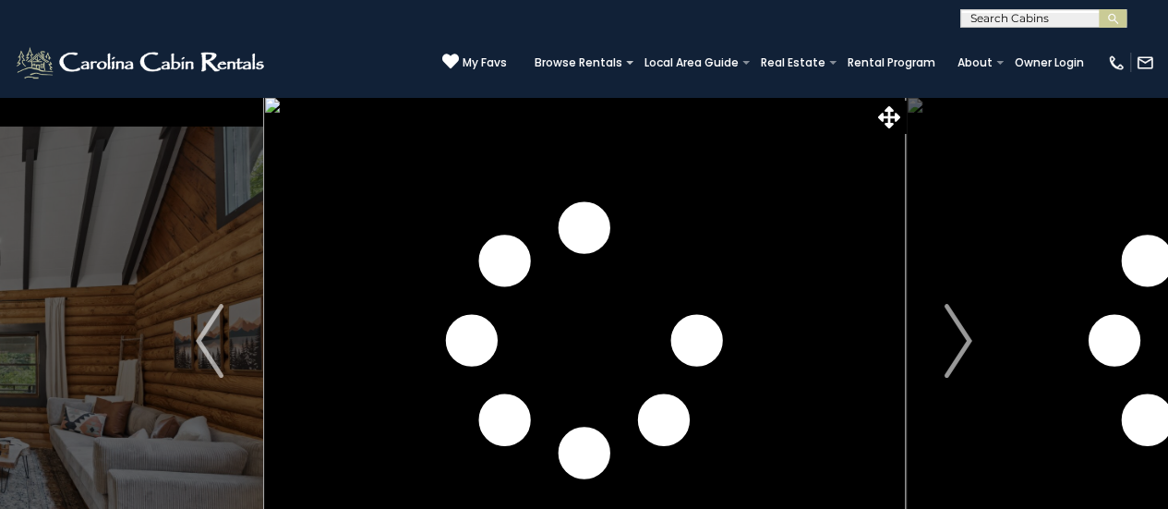
click at [956, 338] on img "Next" at bounding box center [958, 341] width 28 height 74
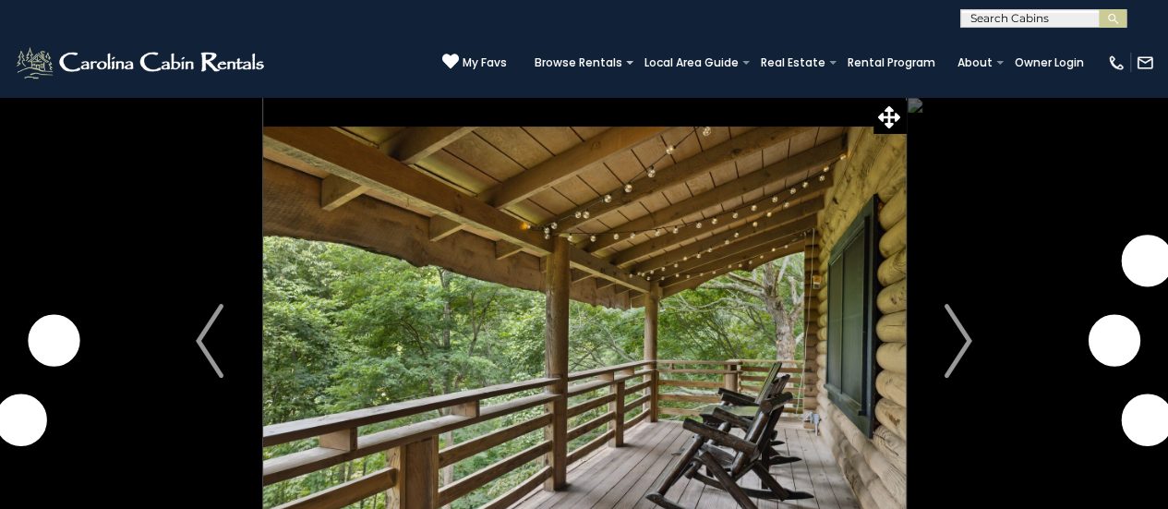
click at [956, 338] on img "Next" at bounding box center [958, 341] width 28 height 74
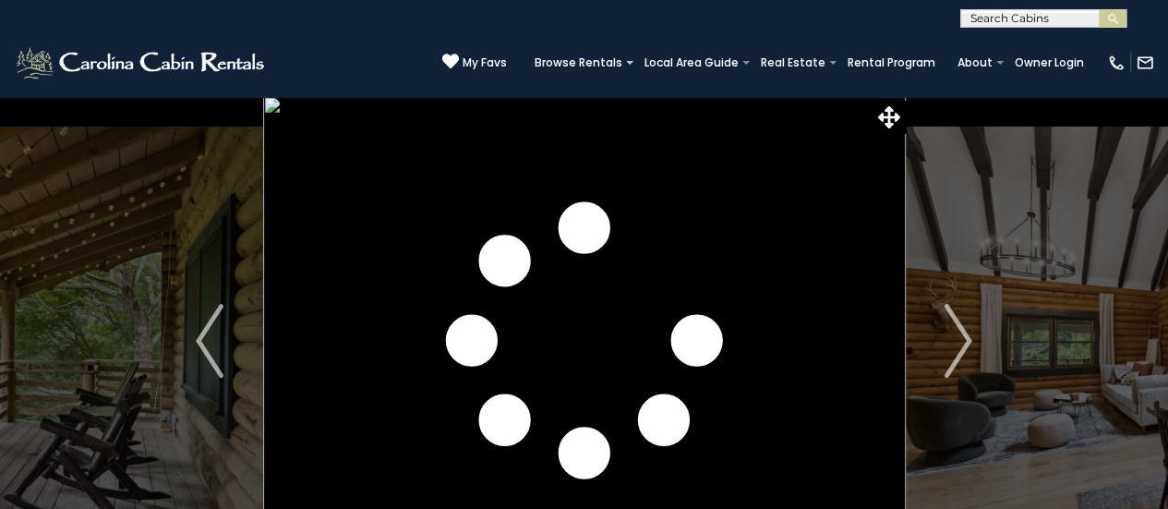
click at [956, 338] on img "Next" at bounding box center [958, 341] width 28 height 74
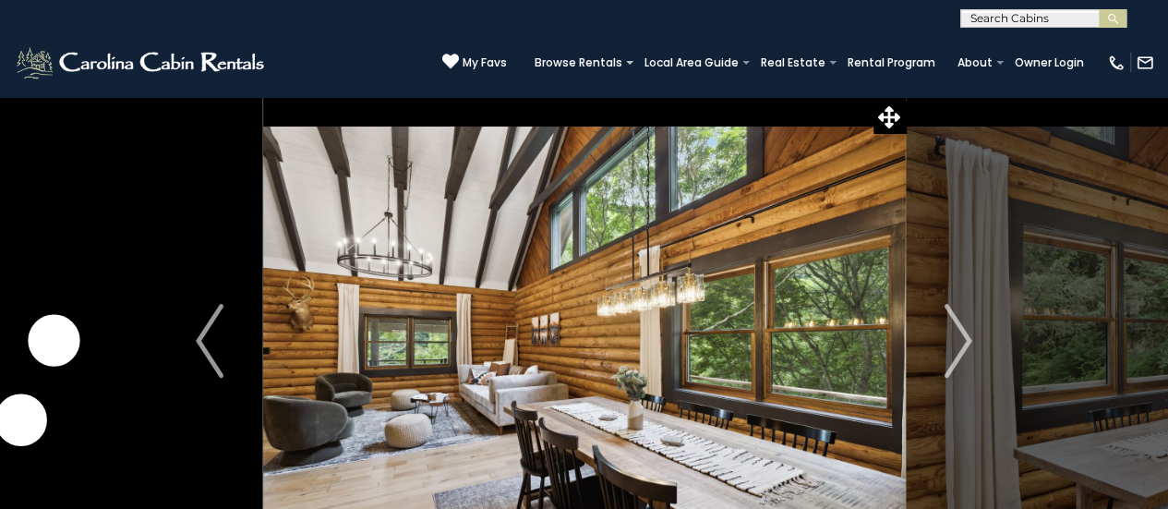
click at [956, 338] on img "Next" at bounding box center [958, 341] width 28 height 74
